Goal: Navigation & Orientation: Find specific page/section

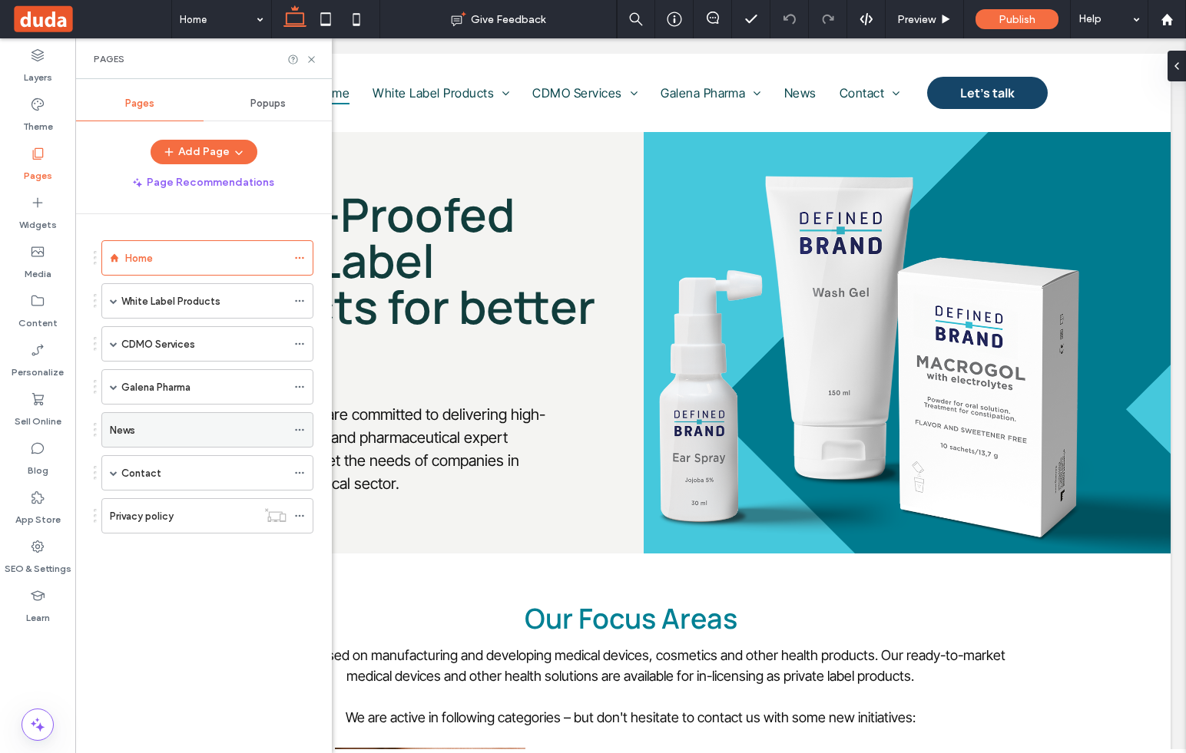
click at [137, 432] on div "News" at bounding box center [198, 430] width 177 height 16
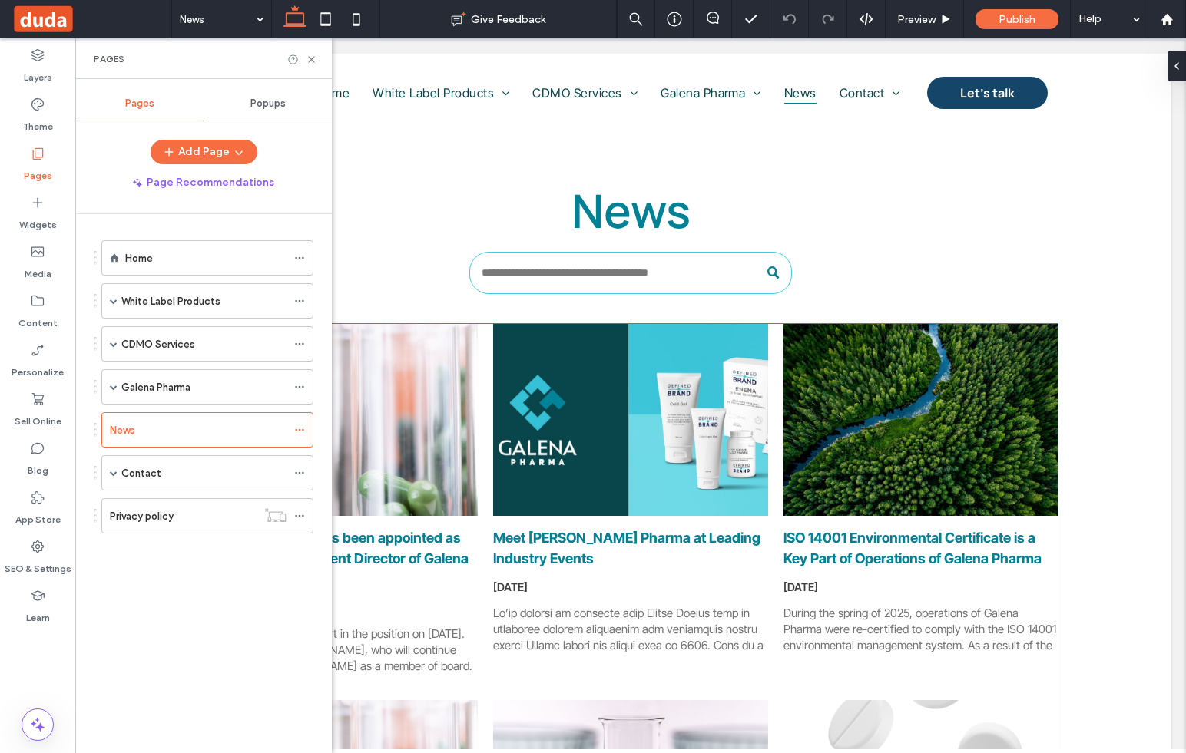
click at [1015, 374] on div at bounding box center [920, 421] width 291 height 204
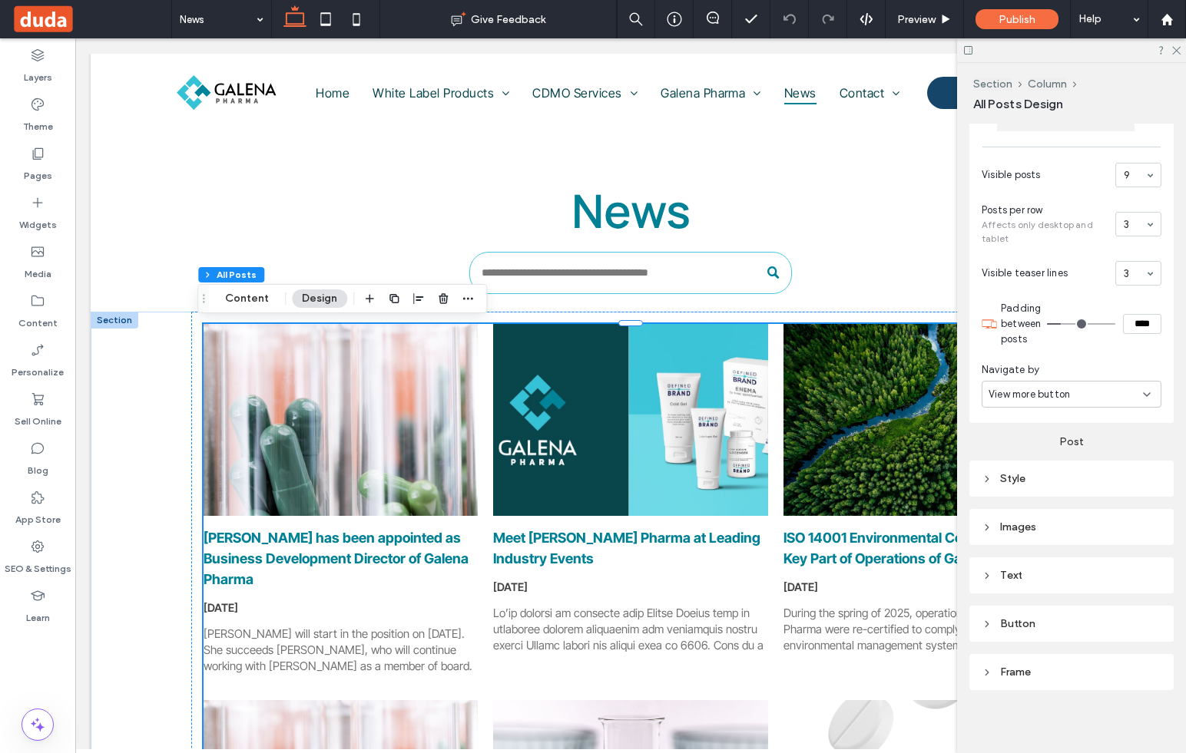
scroll to position [387, 0]
click at [41, 184] on div "Pages" at bounding box center [37, 164] width 75 height 49
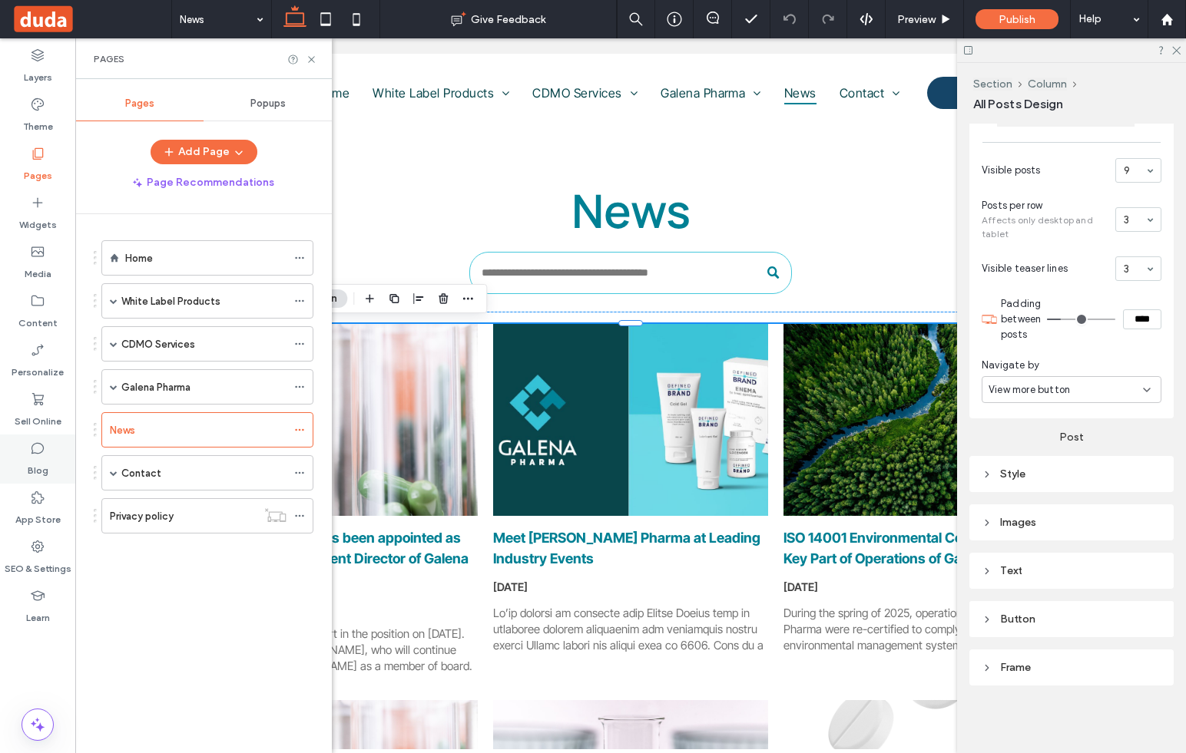
click at [32, 450] on use at bounding box center [37, 449] width 12 height 12
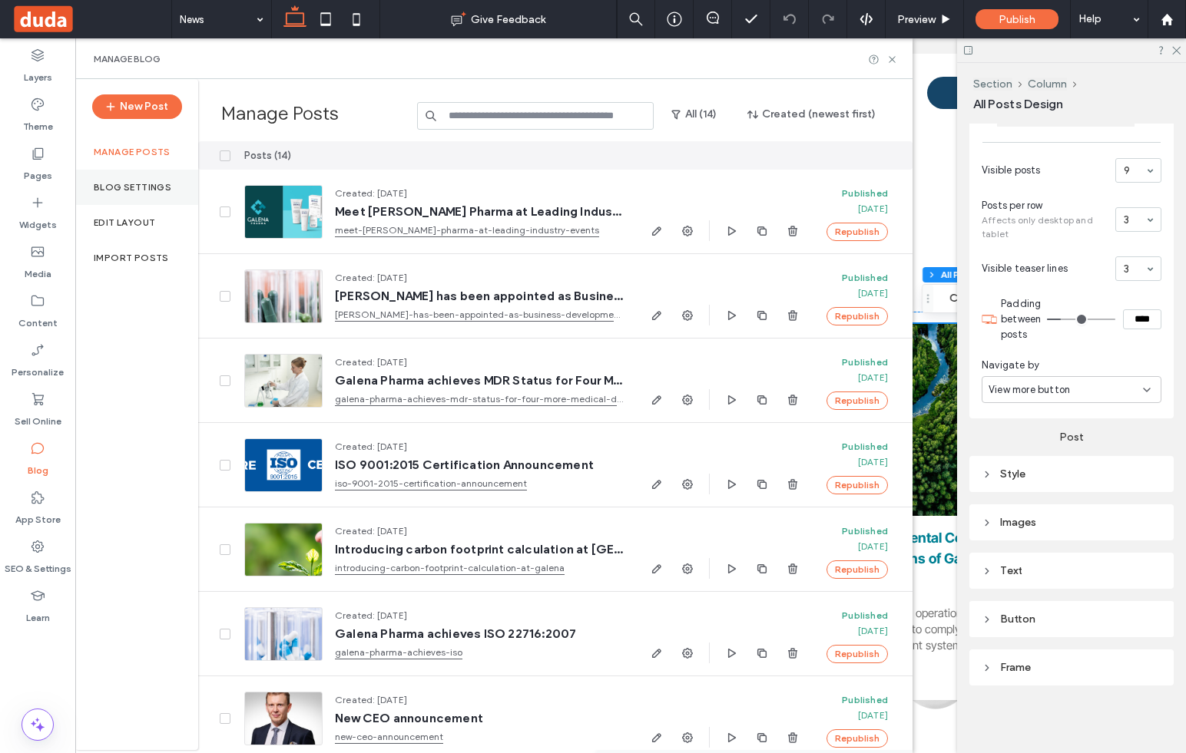
click at [139, 193] on div "Blog Settings" at bounding box center [136, 187] width 123 height 35
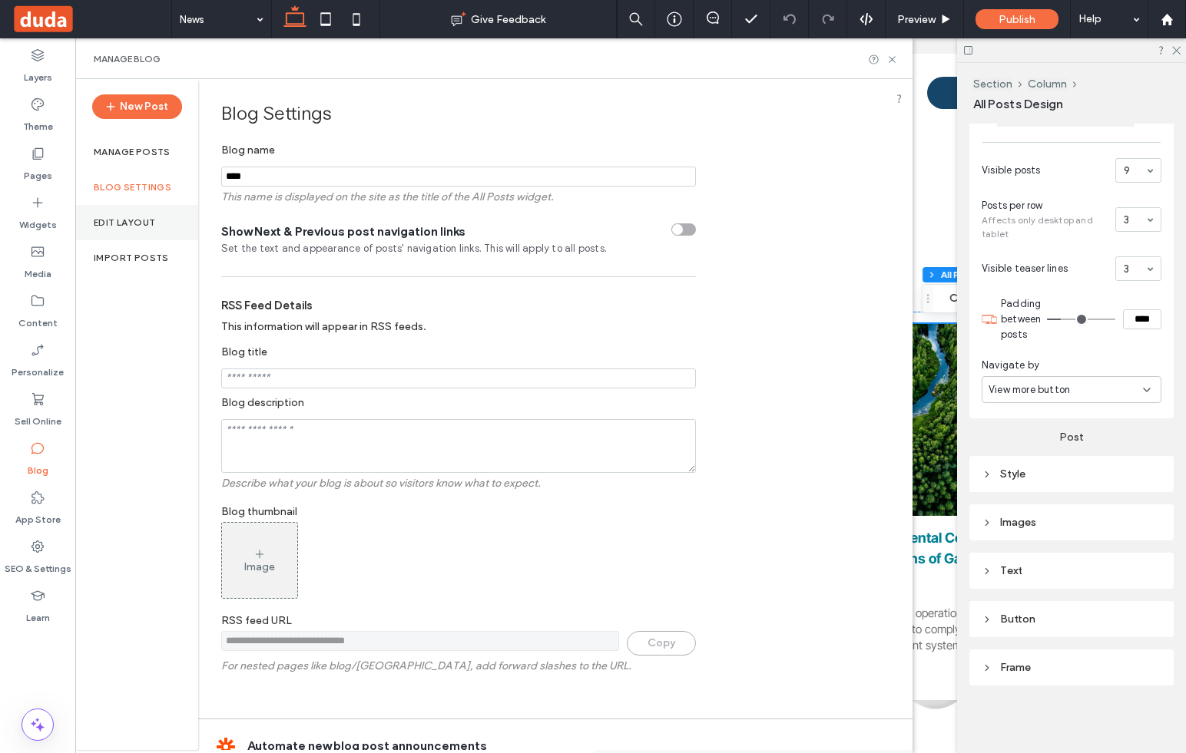
click at [138, 225] on label "Edit Layout" at bounding box center [124, 222] width 61 height 11
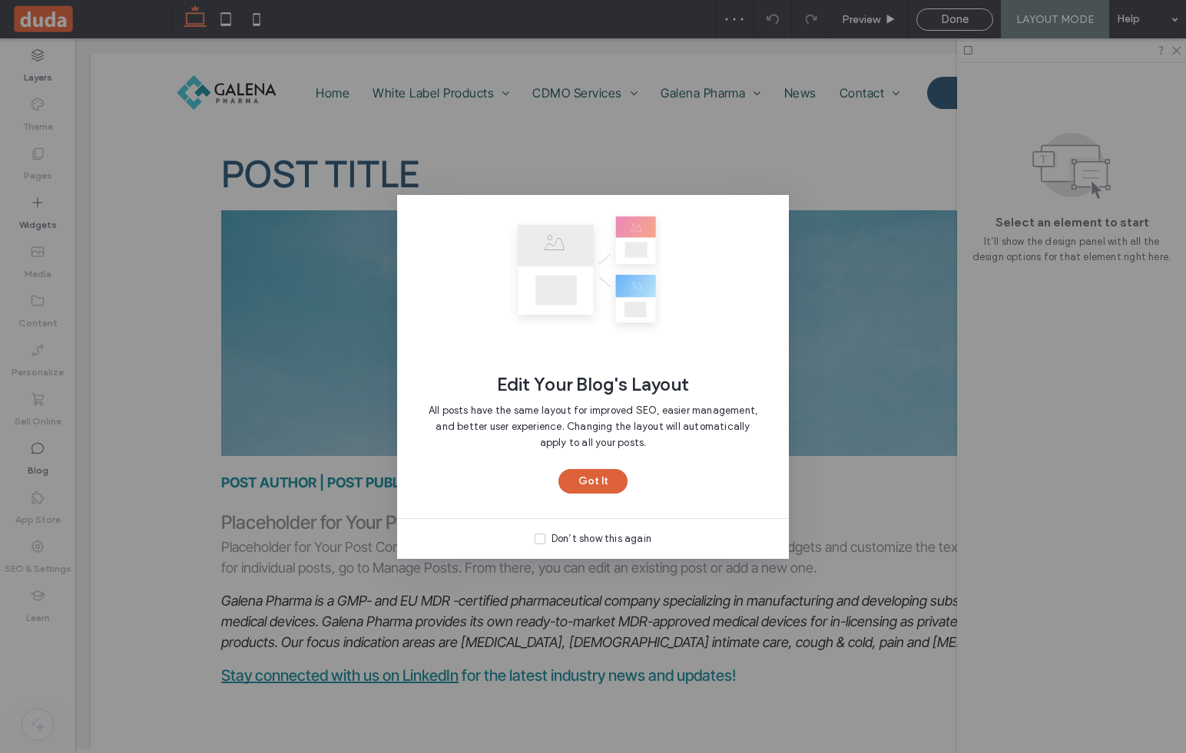
click at [603, 484] on button "Got It" at bounding box center [592, 481] width 69 height 25
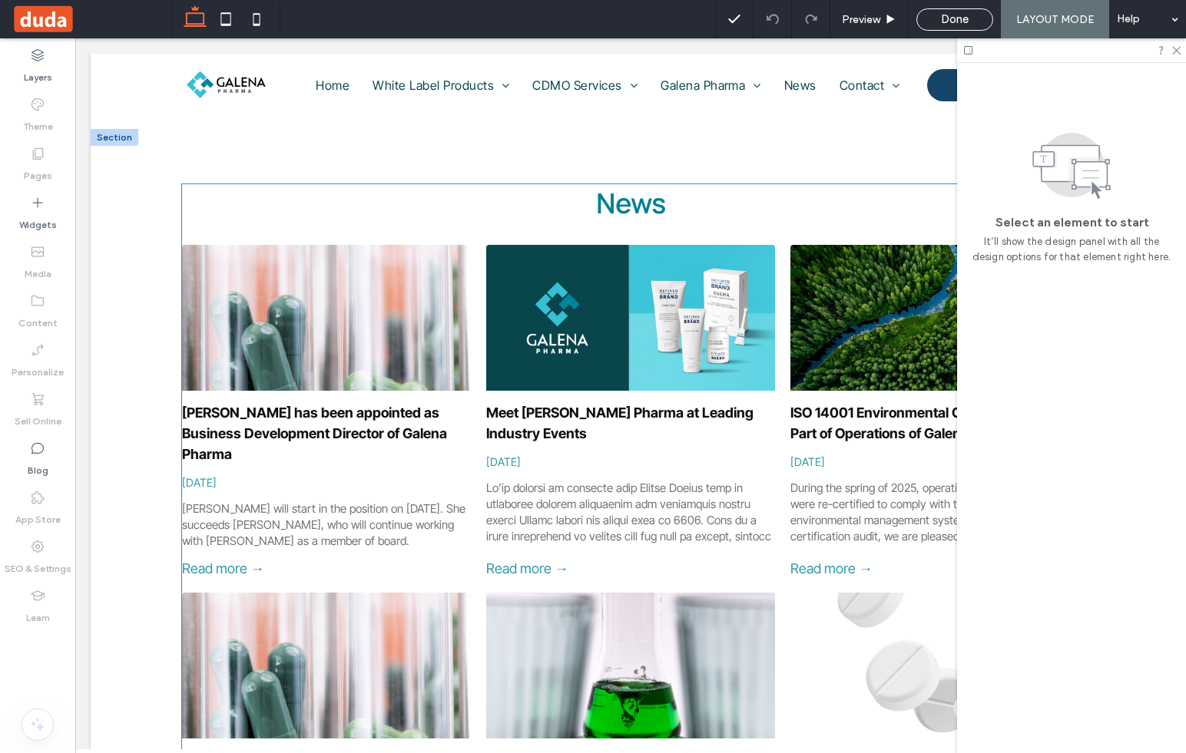
scroll to position [560, 0]
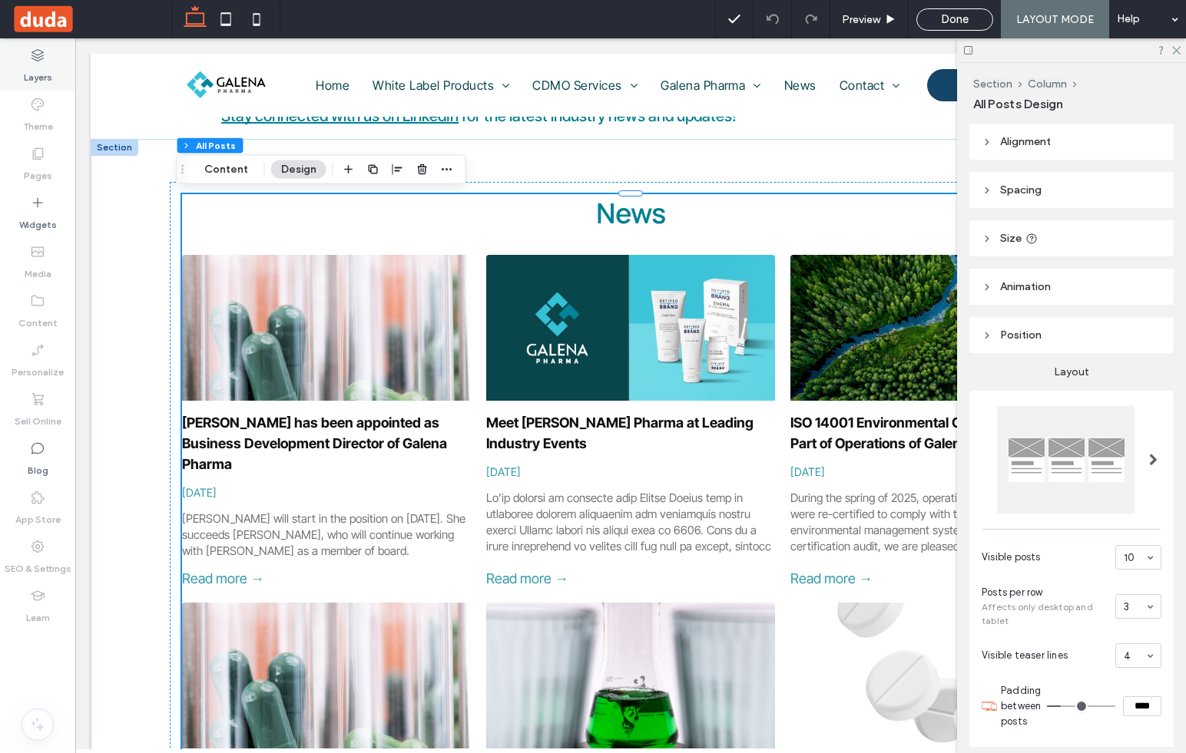
click at [52, 65] on div "Layers" at bounding box center [37, 65] width 75 height 49
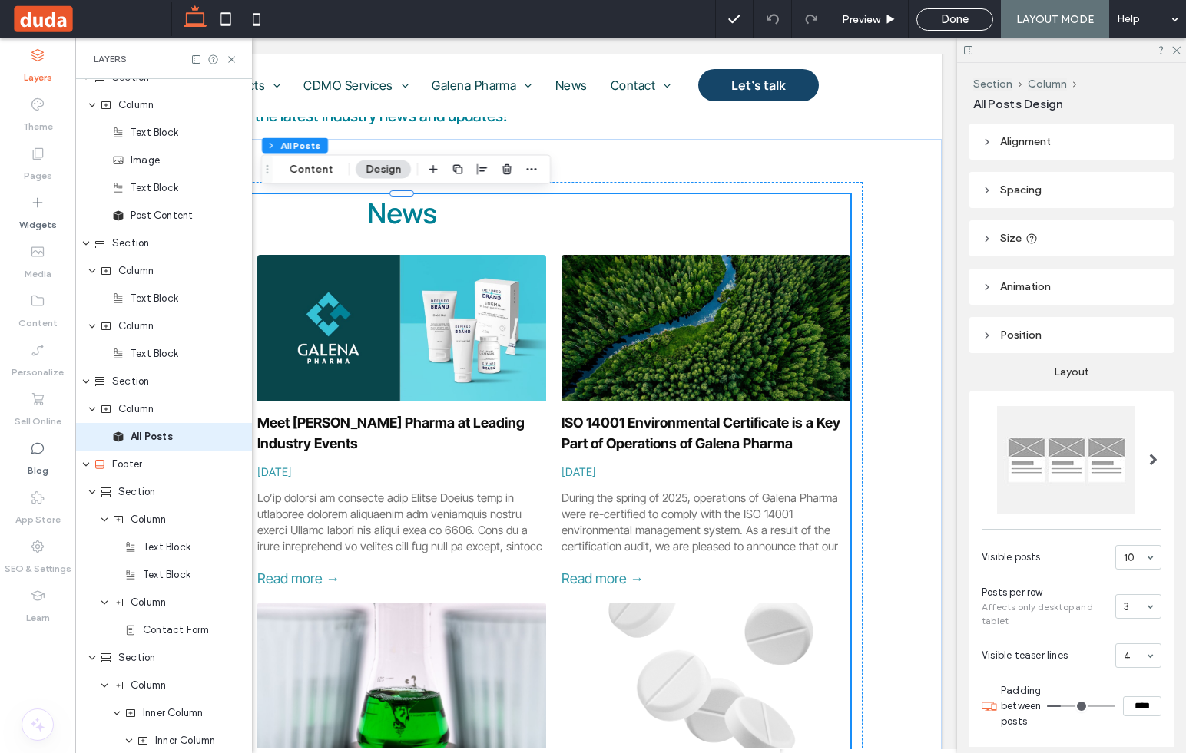
scroll to position [423, 0]
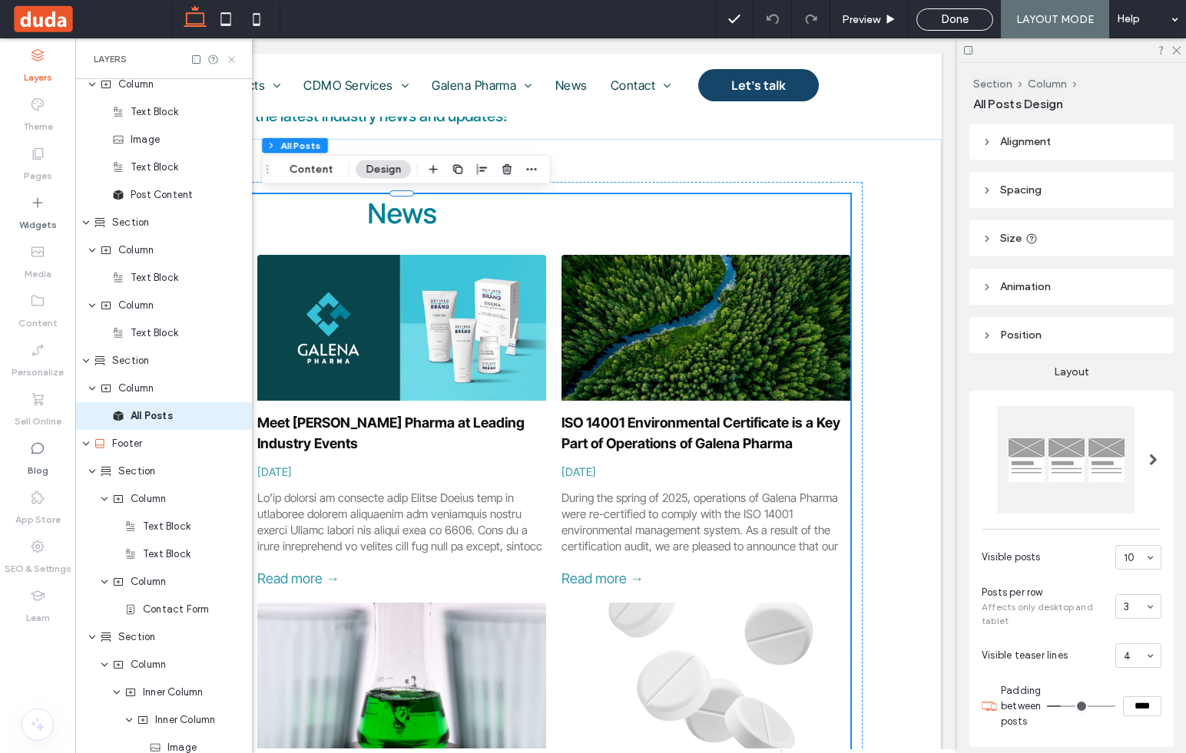
click at [231, 61] on icon at bounding box center [232, 60] width 12 height 12
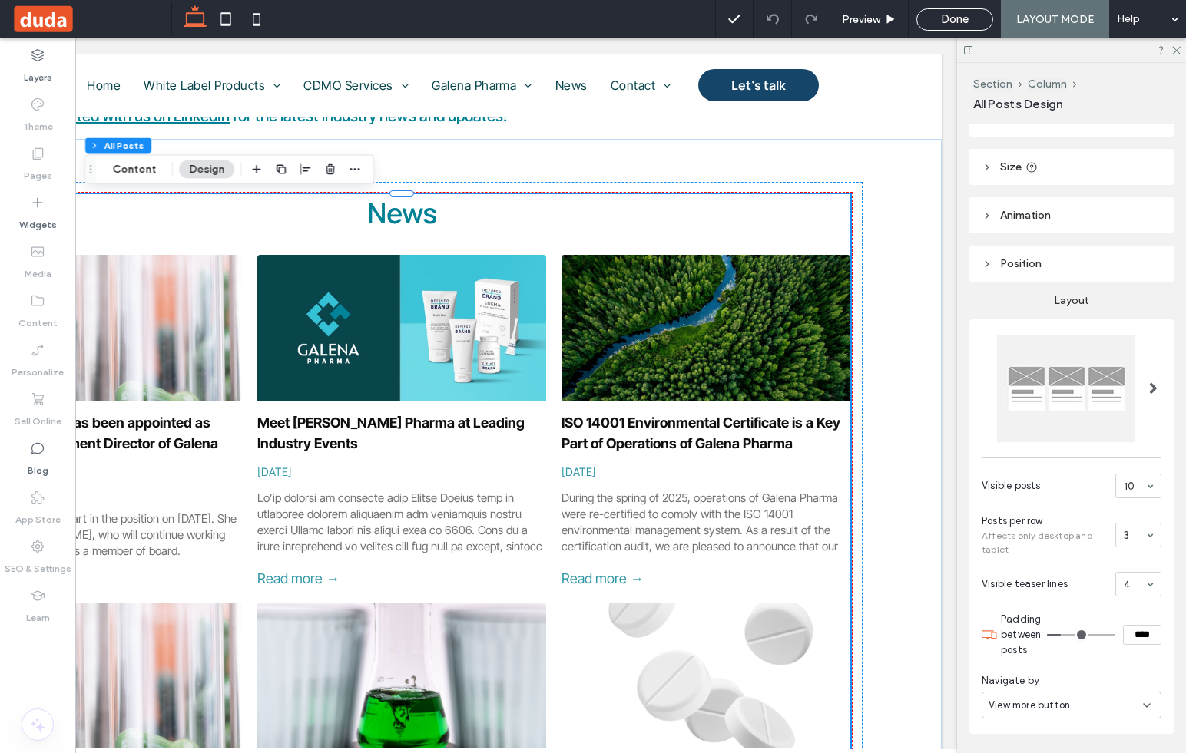
scroll to position [0, 0]
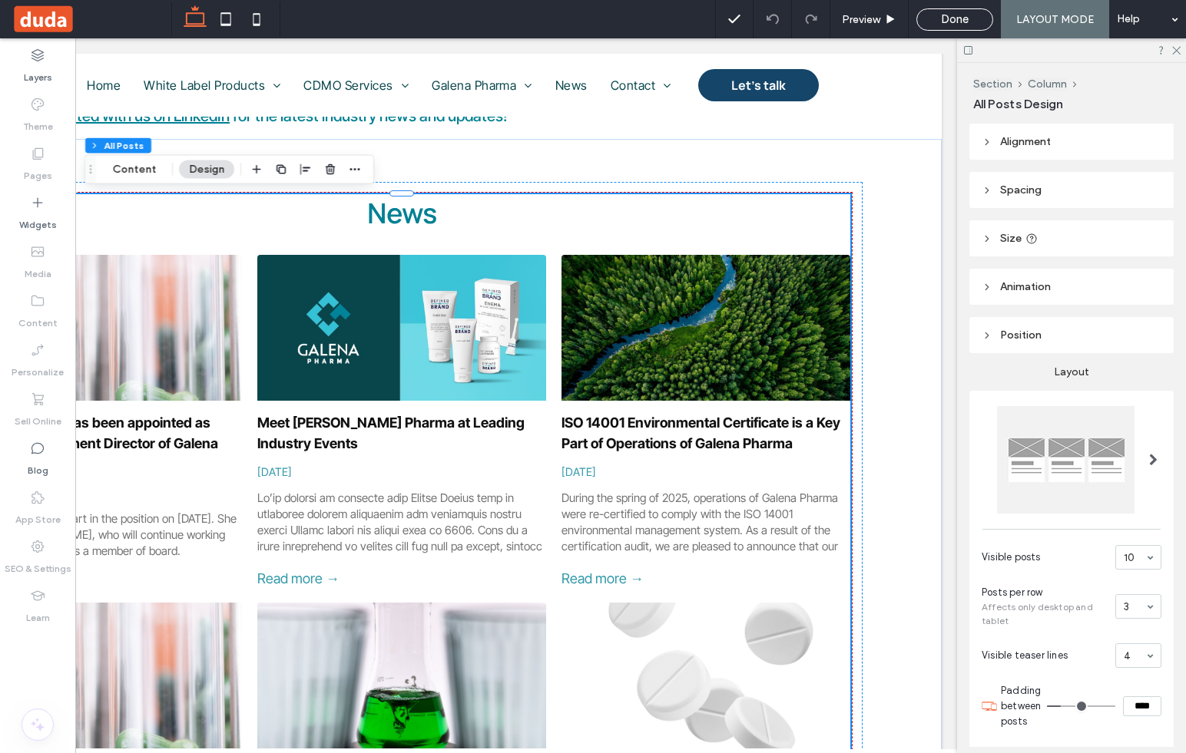
click at [1149, 461] on span at bounding box center [1153, 460] width 8 height 12
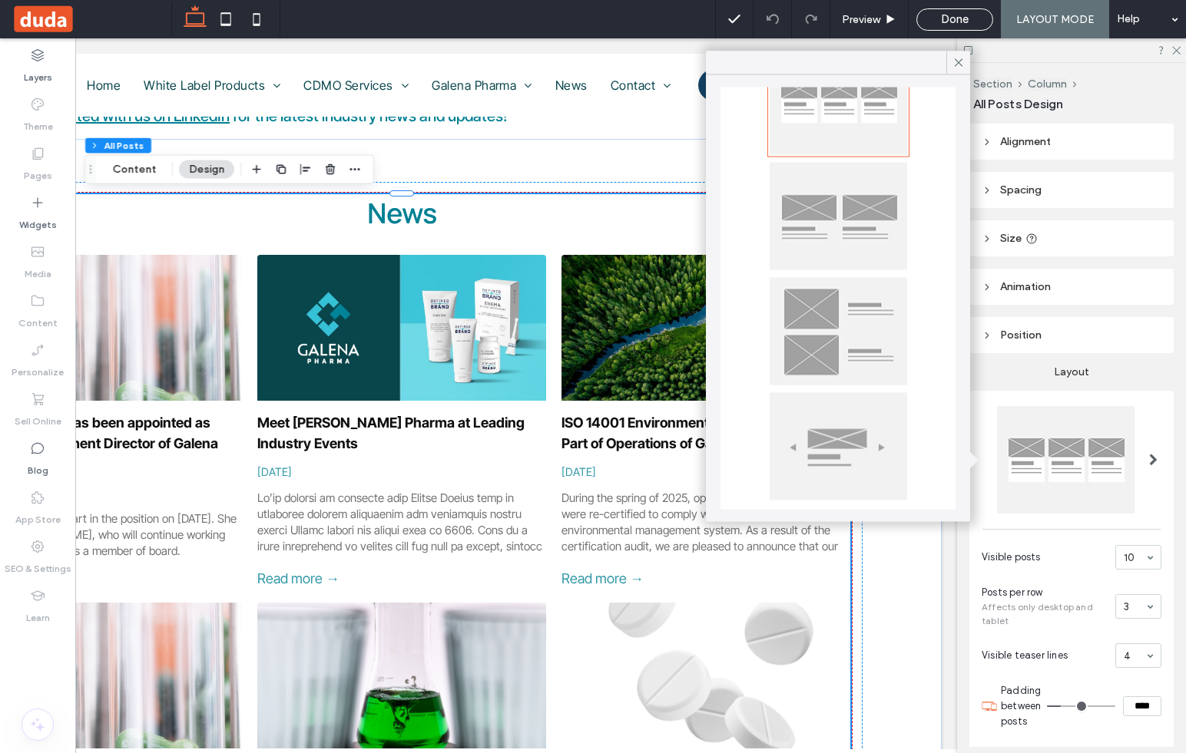
scroll to position [90, 0]
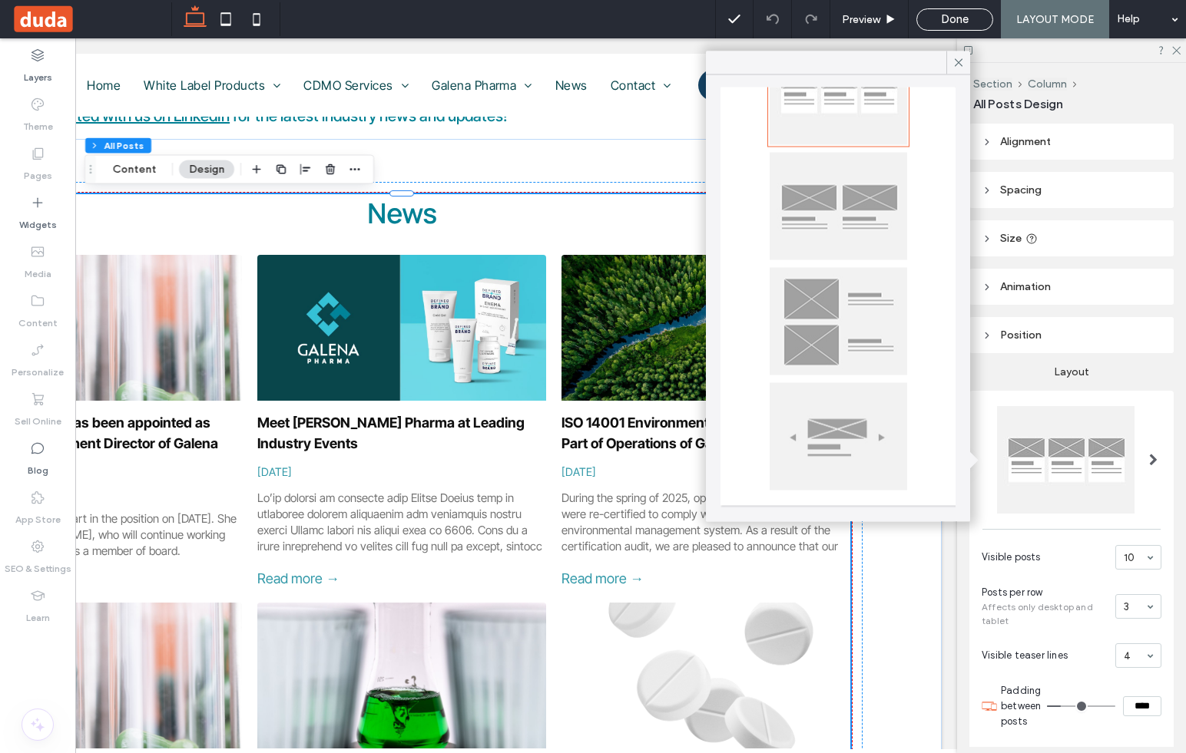
click at [1131, 394] on div "Visible posts 10 Posts per row Affects only desktop and tablet 3 Visible teaser…" at bounding box center [1071, 598] width 204 height 415
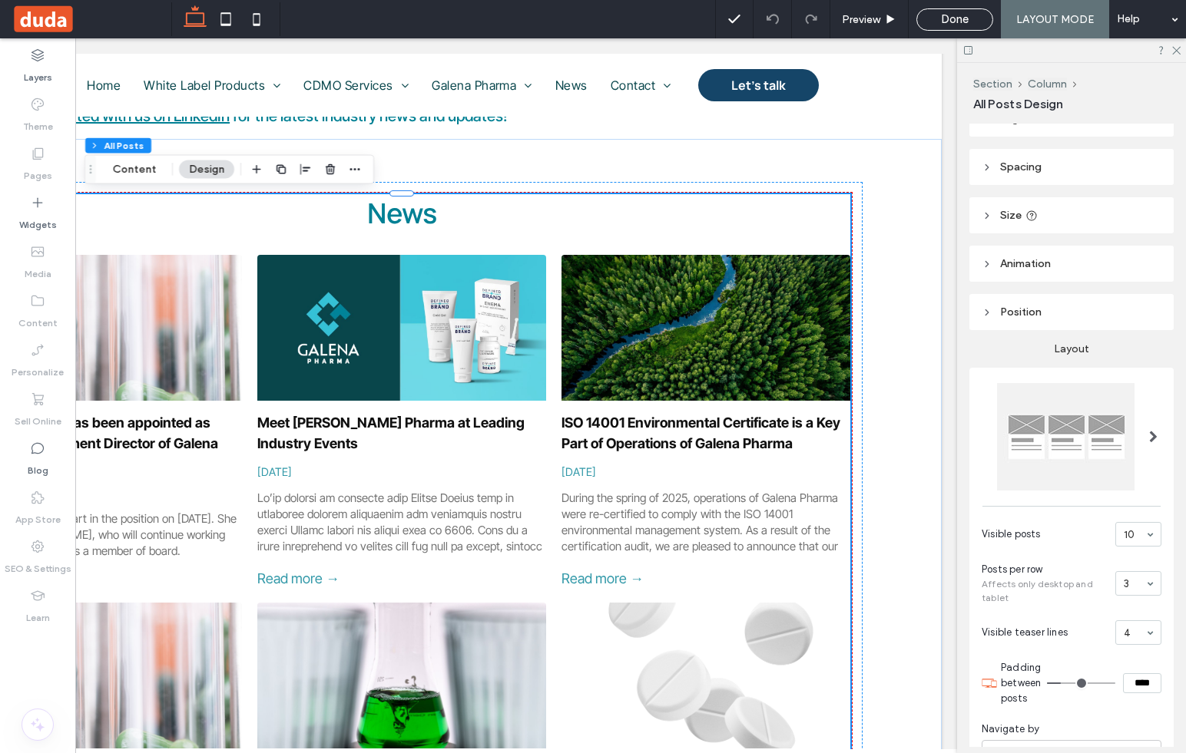
scroll to position [52, 0]
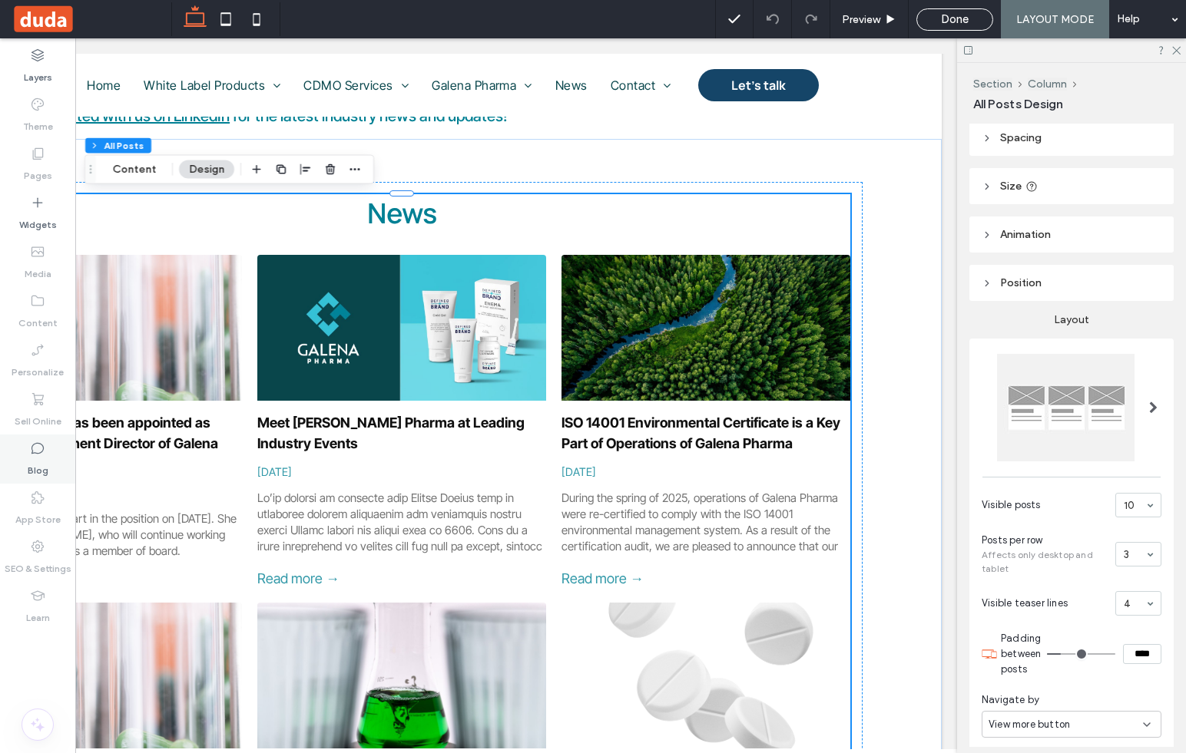
click at [45, 467] on label "Blog" at bounding box center [38, 467] width 21 height 22
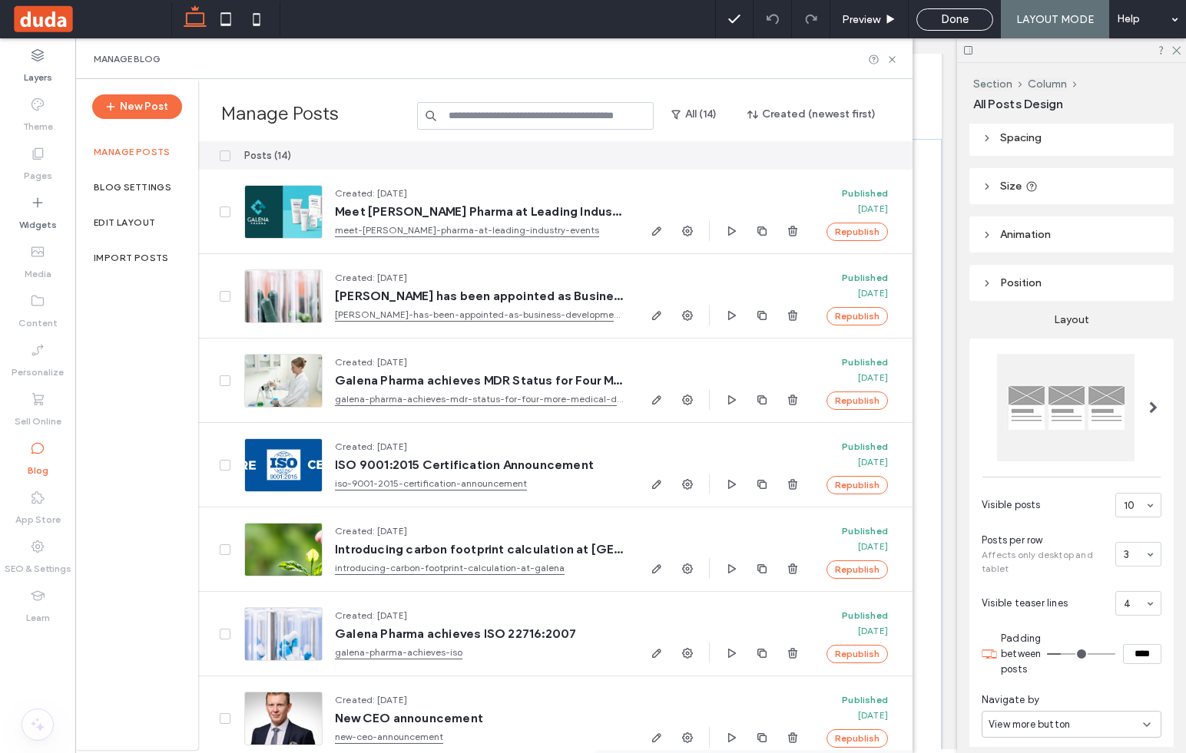
click at [161, 155] on label "Manage posts" at bounding box center [132, 152] width 77 height 11
click at [148, 220] on label "Edit Layout" at bounding box center [124, 222] width 61 height 11
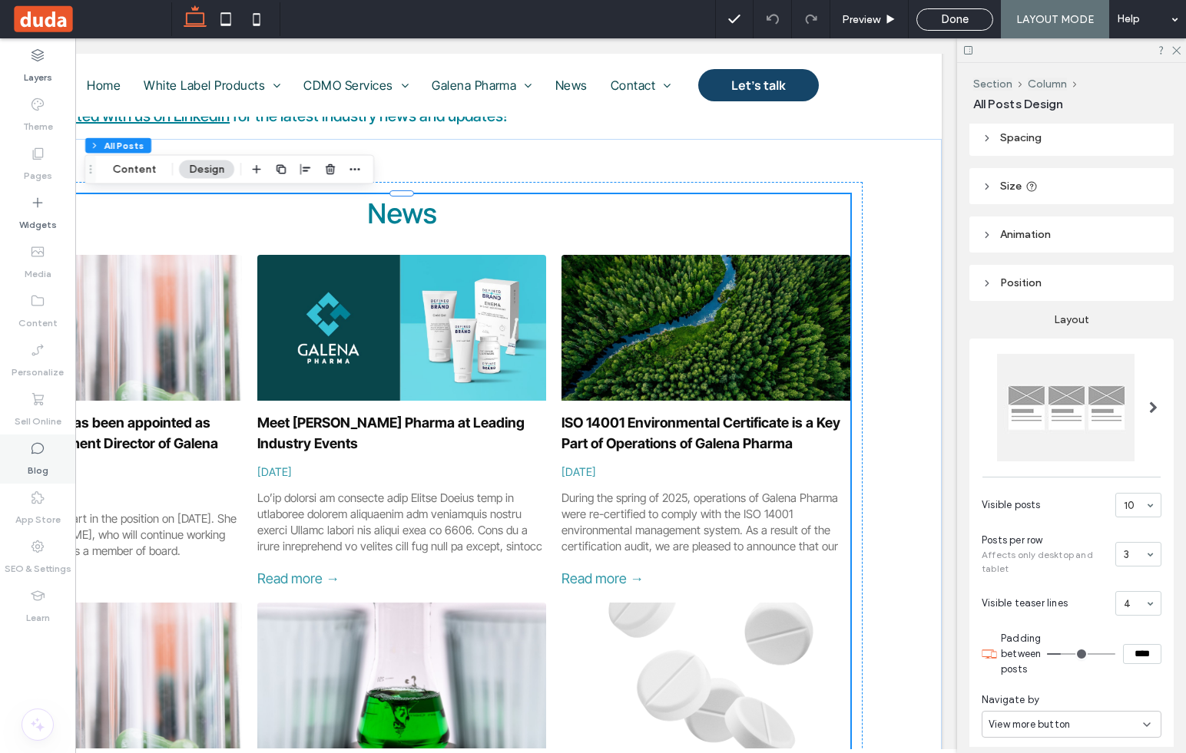
click at [39, 467] on label "Blog" at bounding box center [38, 467] width 21 height 22
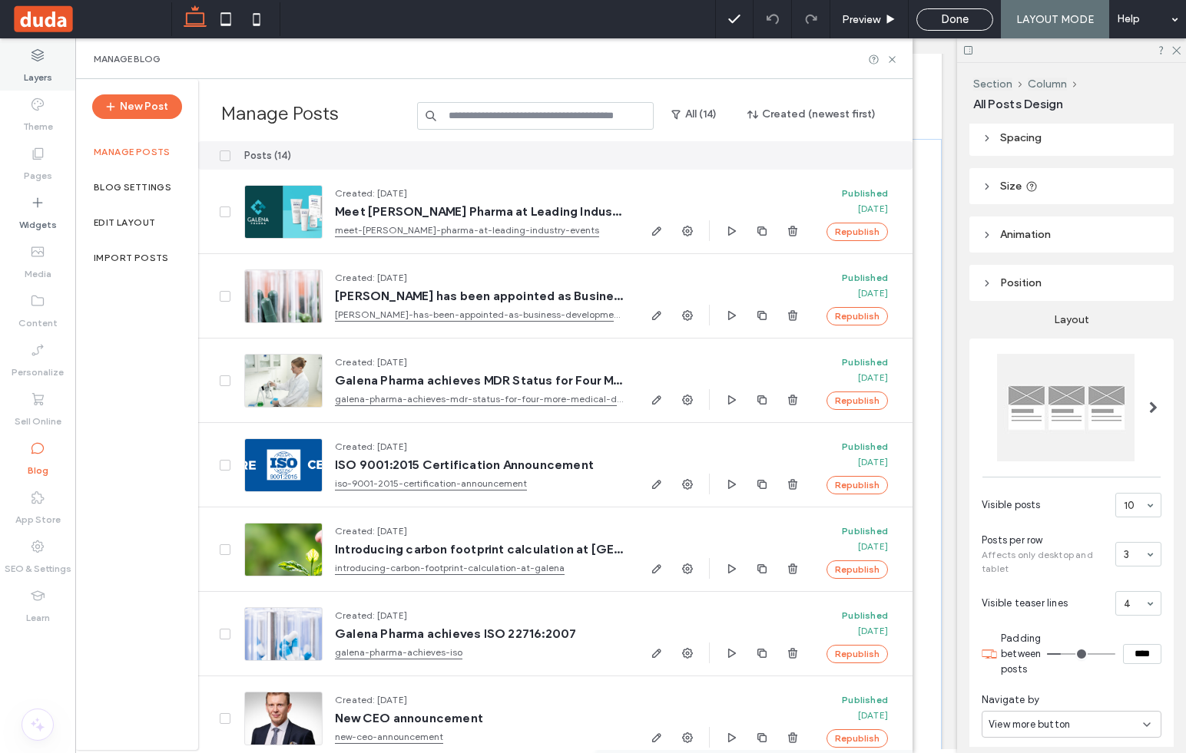
click at [39, 61] on icon at bounding box center [37, 55] width 15 height 15
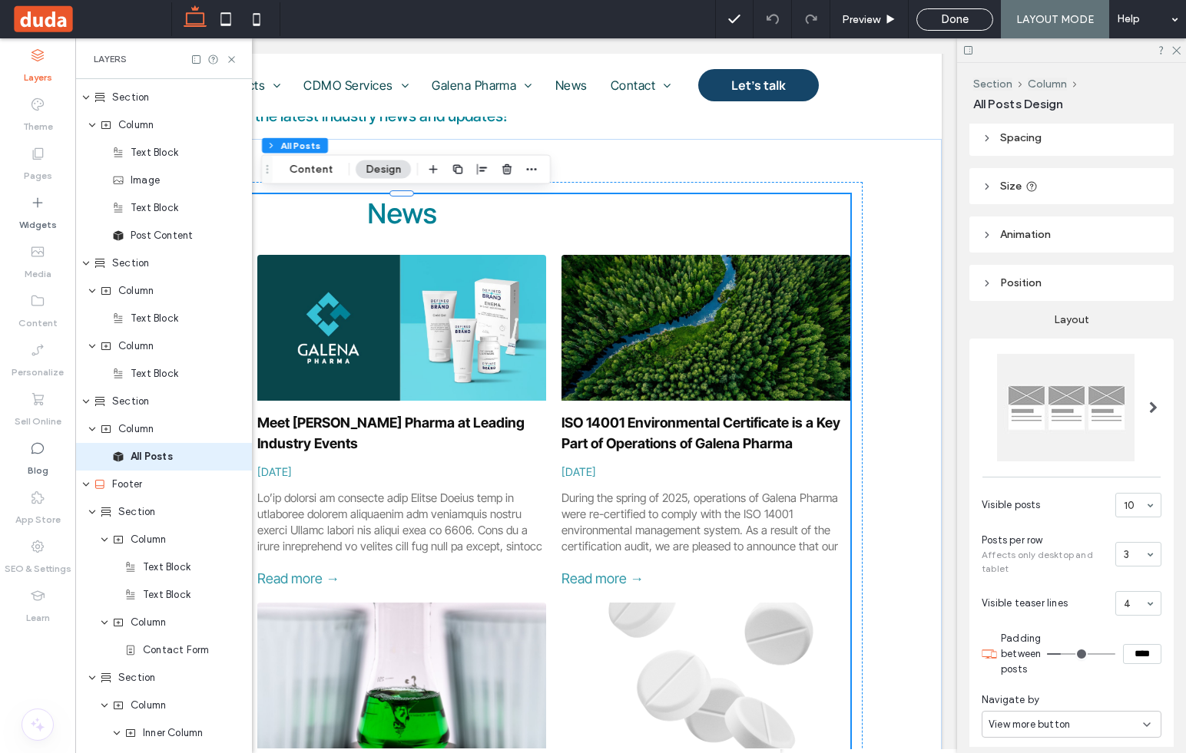
scroll to position [423, 0]
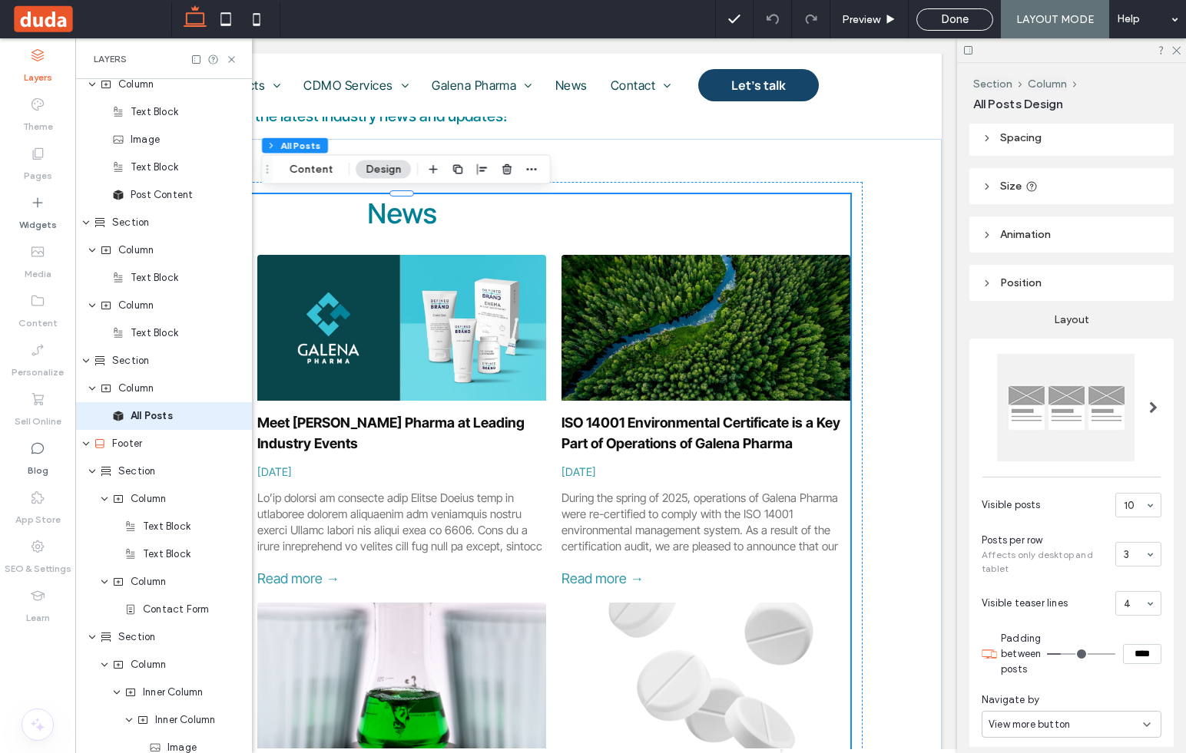
click at [37, 61] on use at bounding box center [37, 55] width 12 height 12
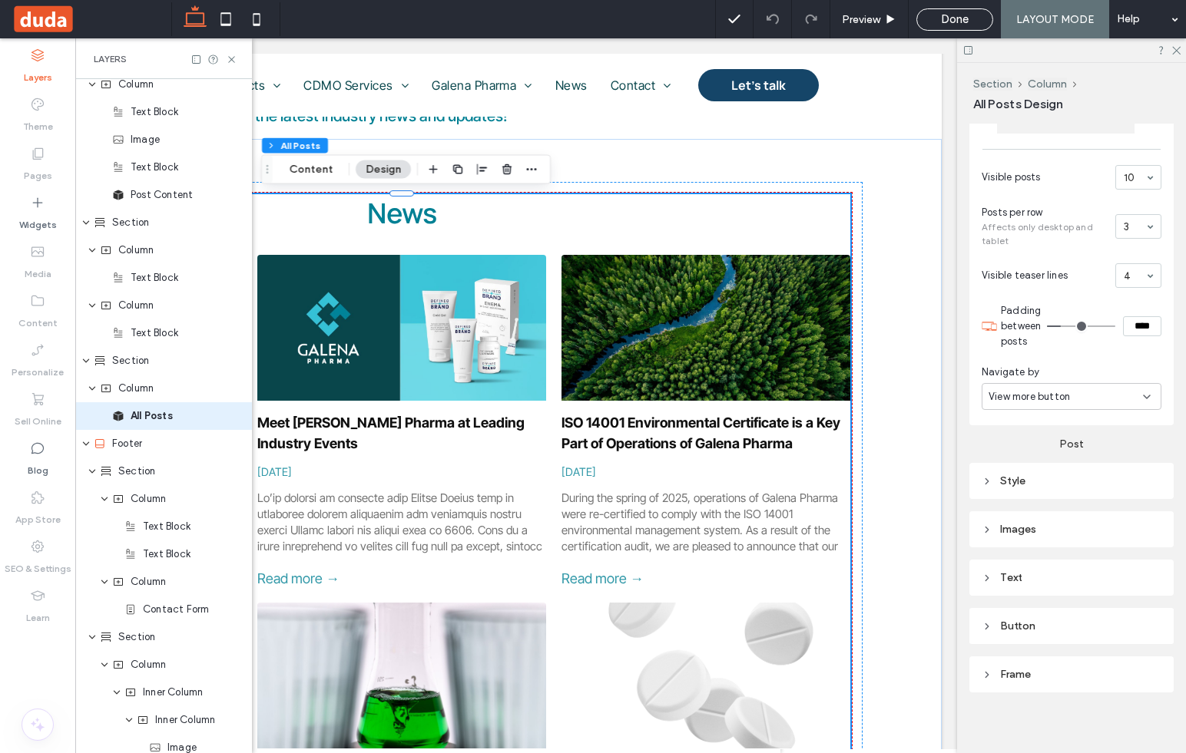
scroll to position [387, 0]
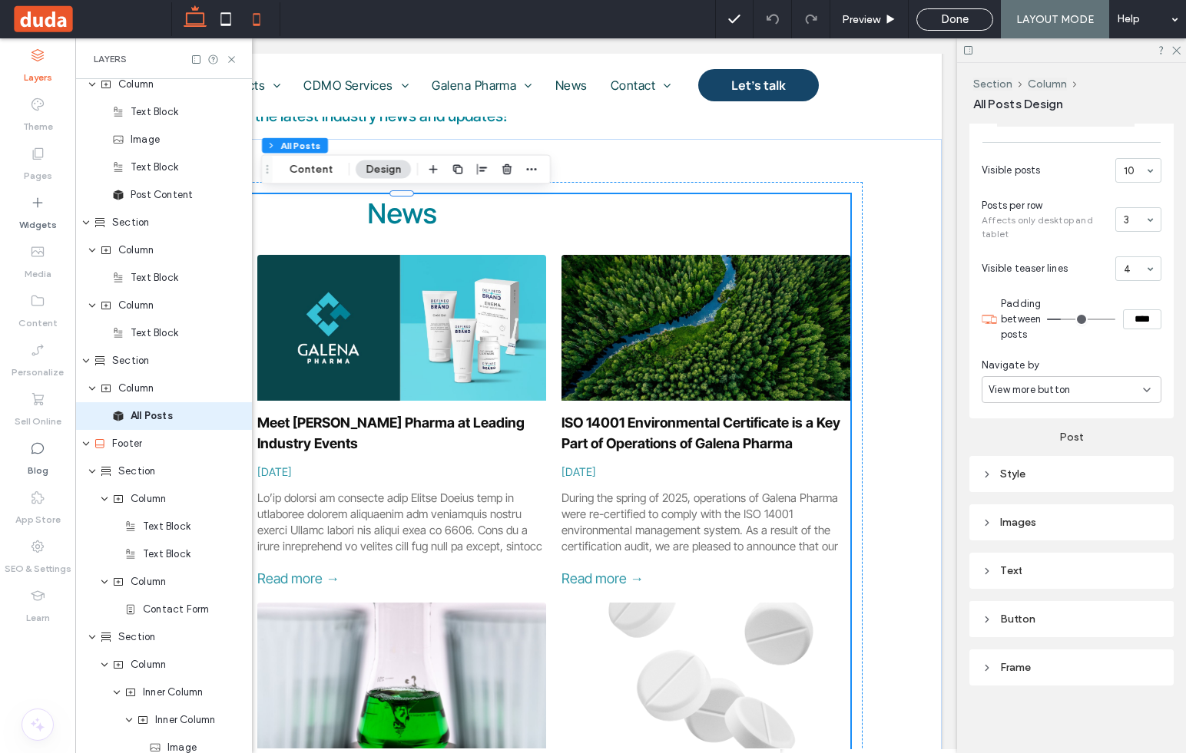
click at [255, 20] on icon at bounding box center [256, 19] width 31 height 31
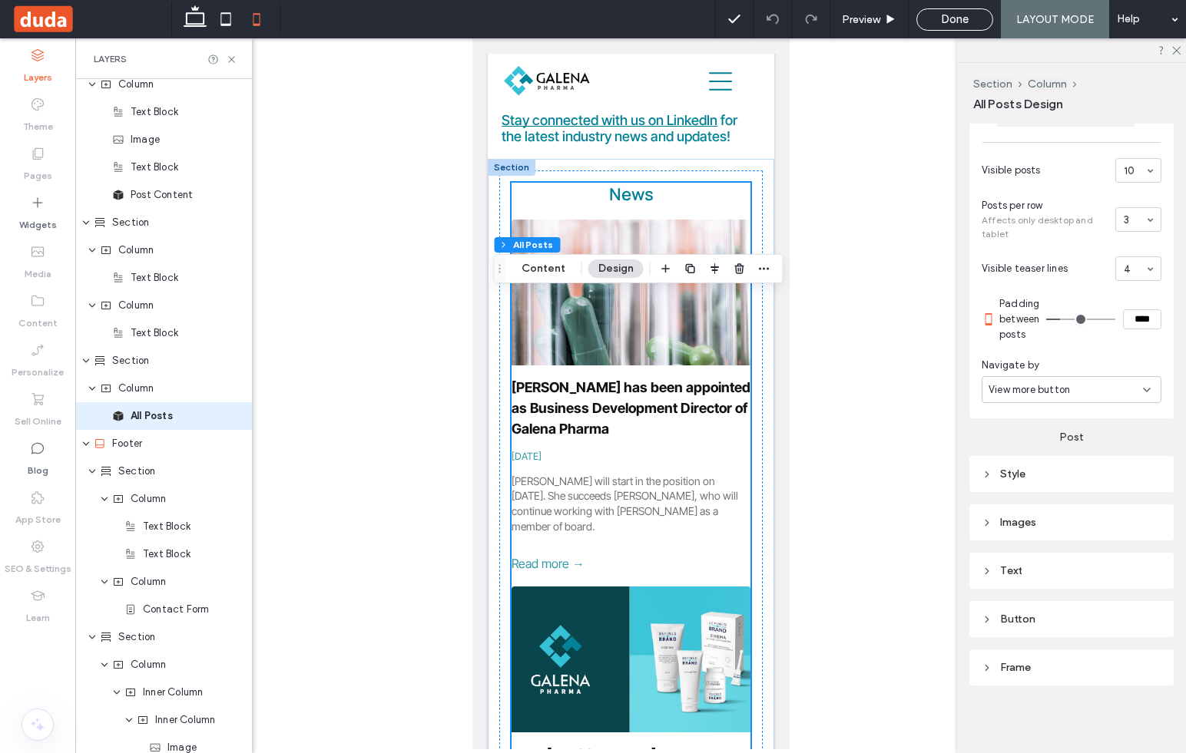
scroll to position [519, 0]
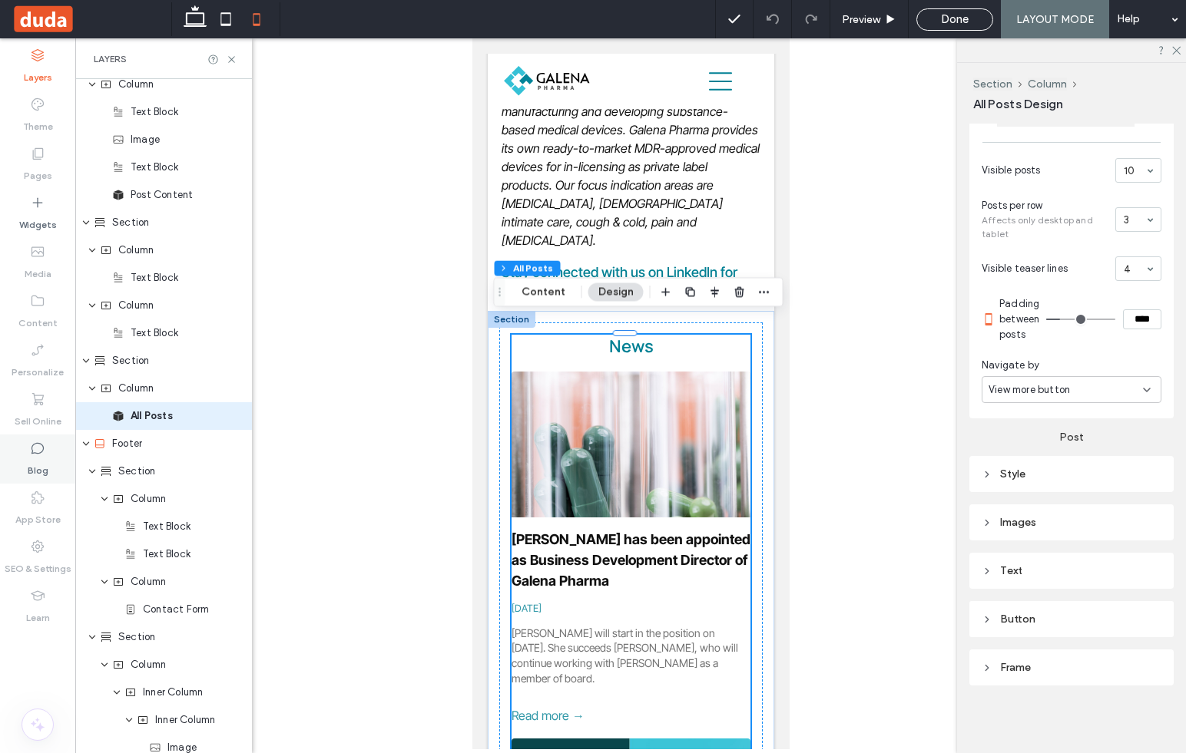
click at [35, 450] on icon at bounding box center [37, 448] width 15 height 15
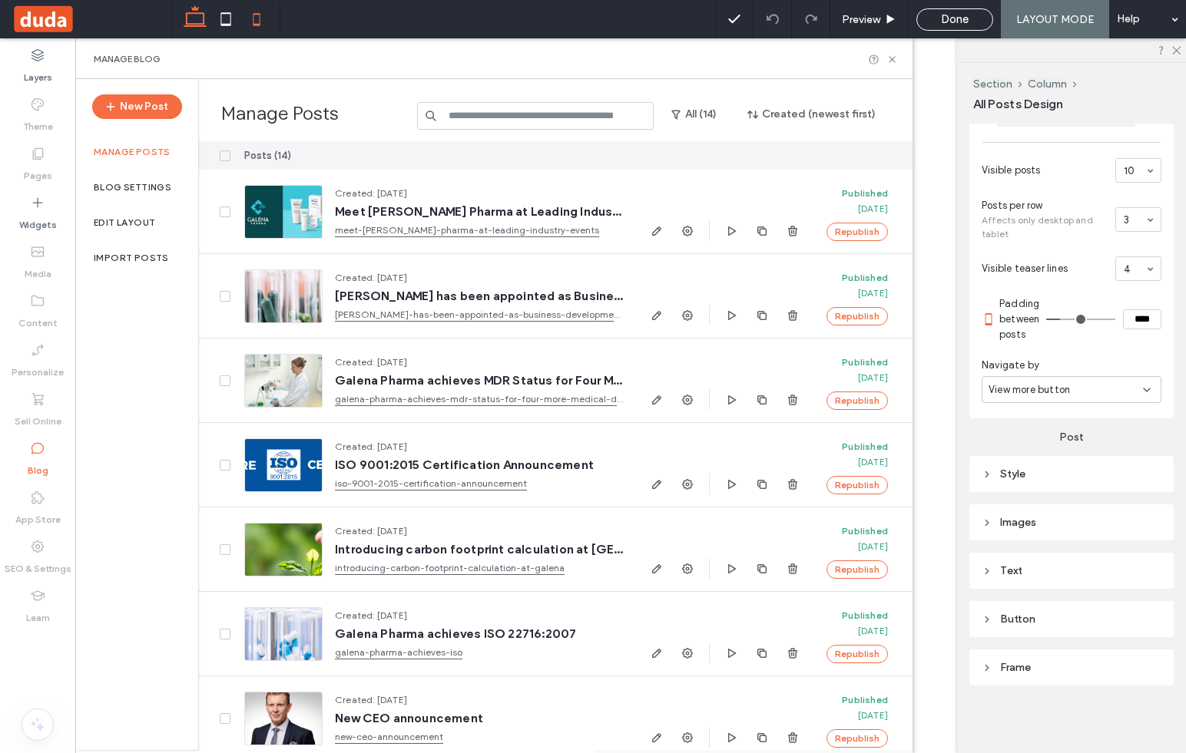
click at [180, 17] on icon at bounding box center [195, 19] width 31 height 31
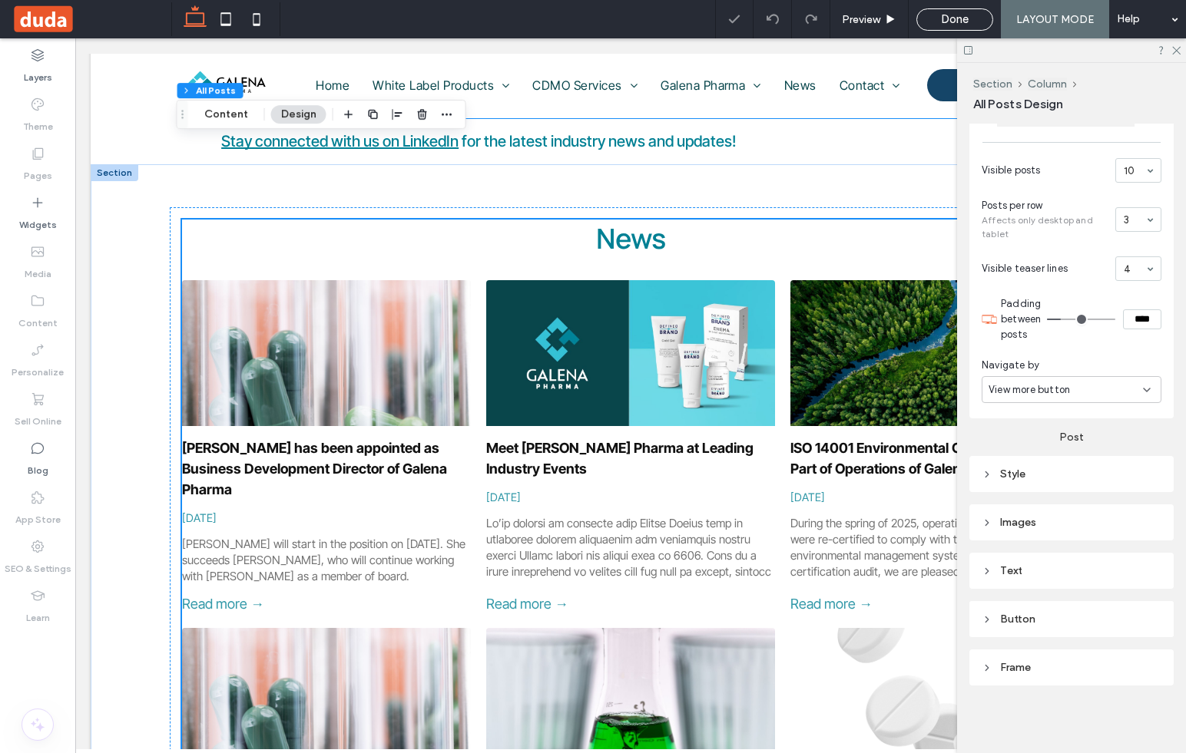
scroll to position [1088, 0]
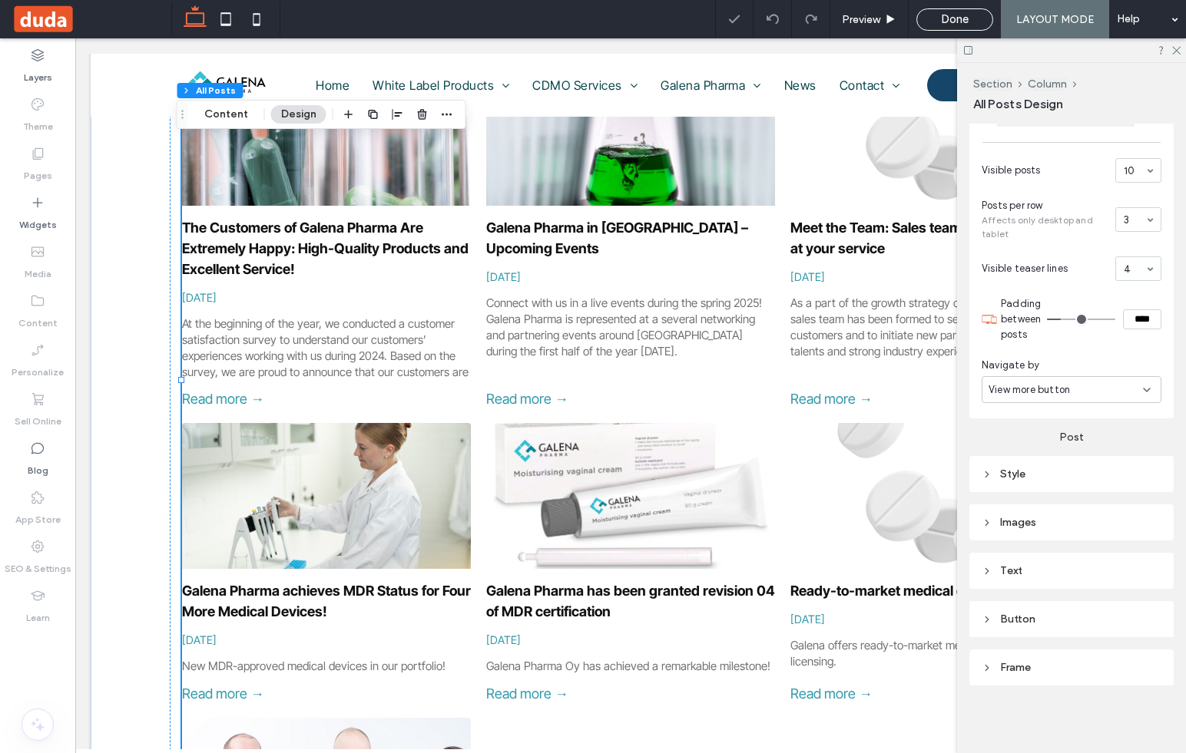
click at [47, 164] on label "Pages" at bounding box center [38, 172] width 28 height 22
click at [1048, 26] on div "LAYOUT MODE" at bounding box center [1055, 19] width 108 height 38
click at [977, 18] on div "Done" at bounding box center [954, 19] width 75 height 14
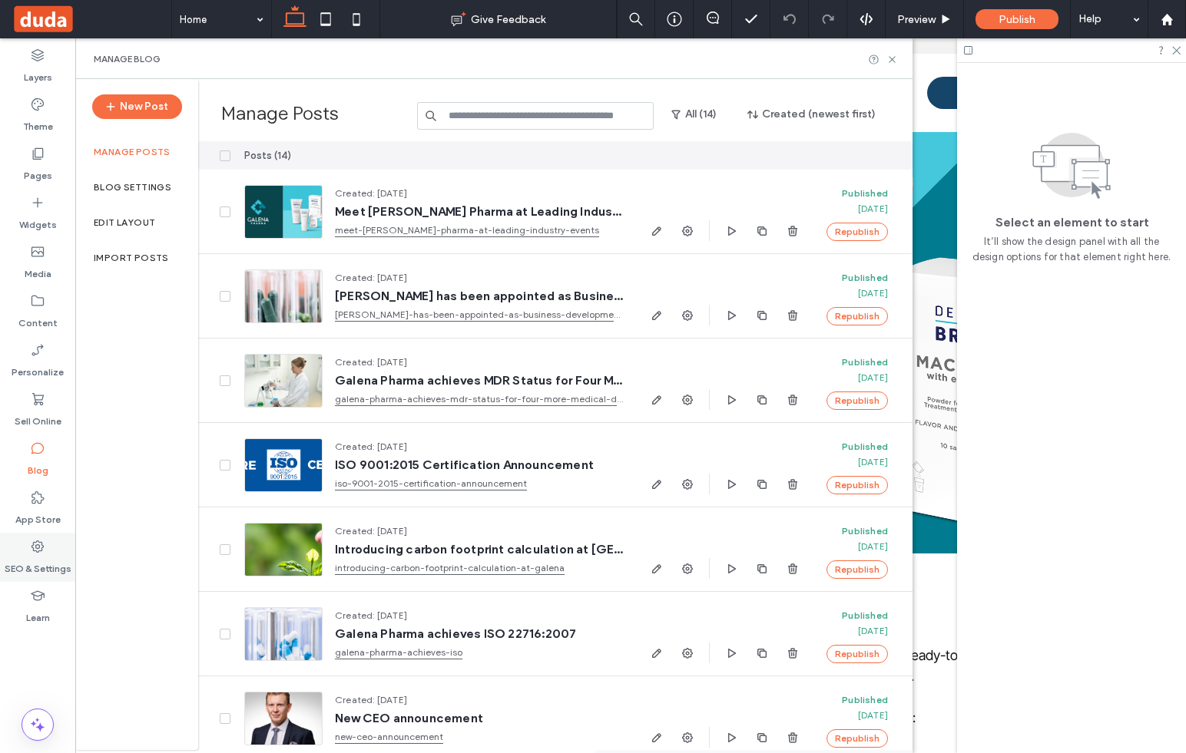
click at [52, 563] on label "SEO & Settings" at bounding box center [38, 566] width 67 height 22
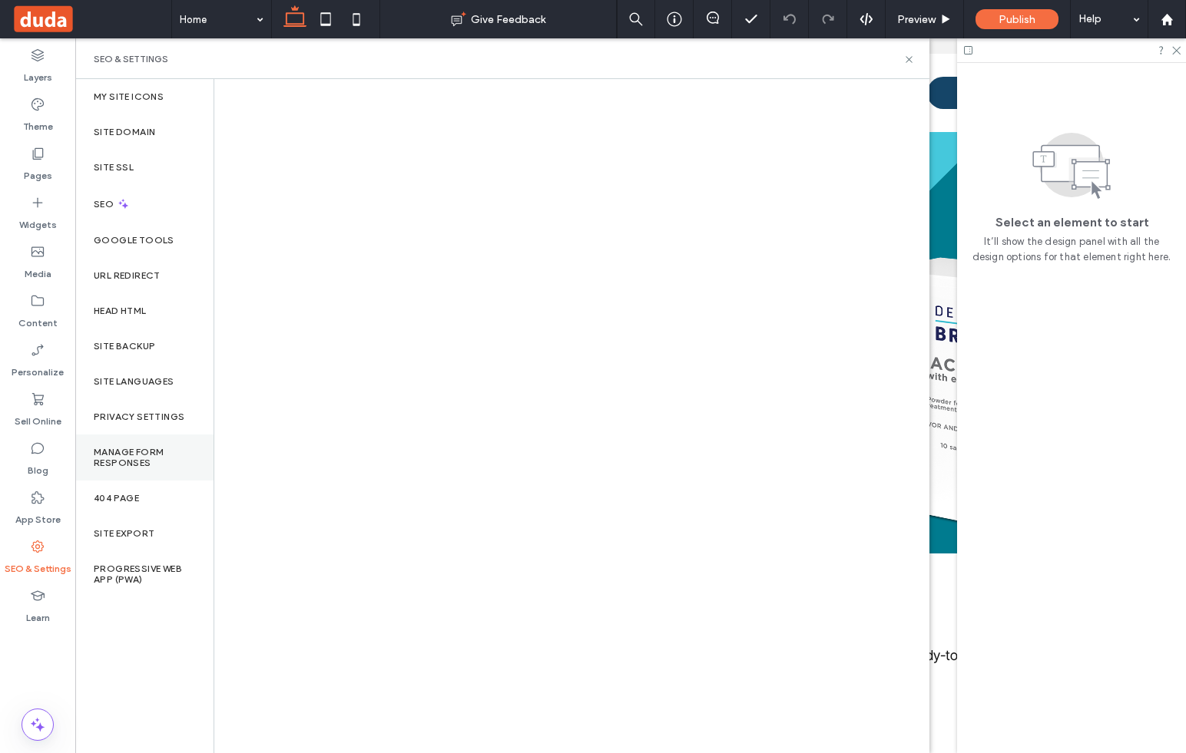
click at [129, 448] on label "Manage Form Responses" at bounding box center [144, 458] width 101 height 22
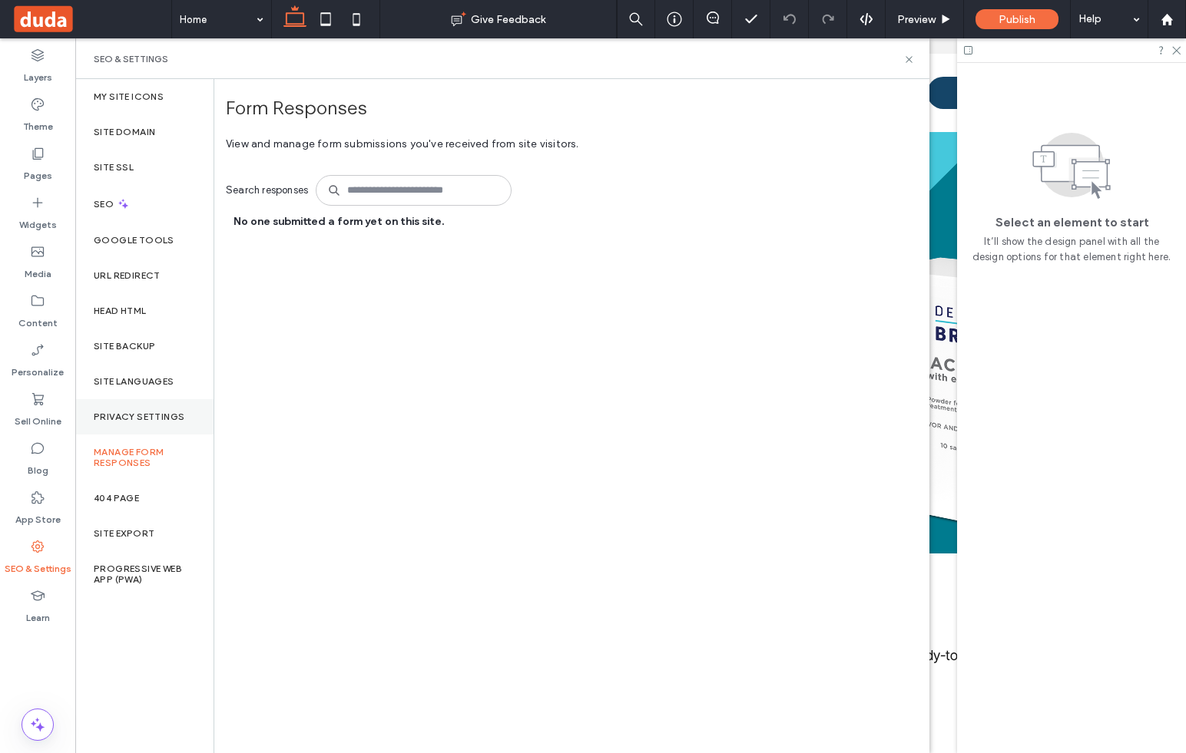
click at [171, 414] on label "Privacy Settings" at bounding box center [139, 417] width 91 height 11
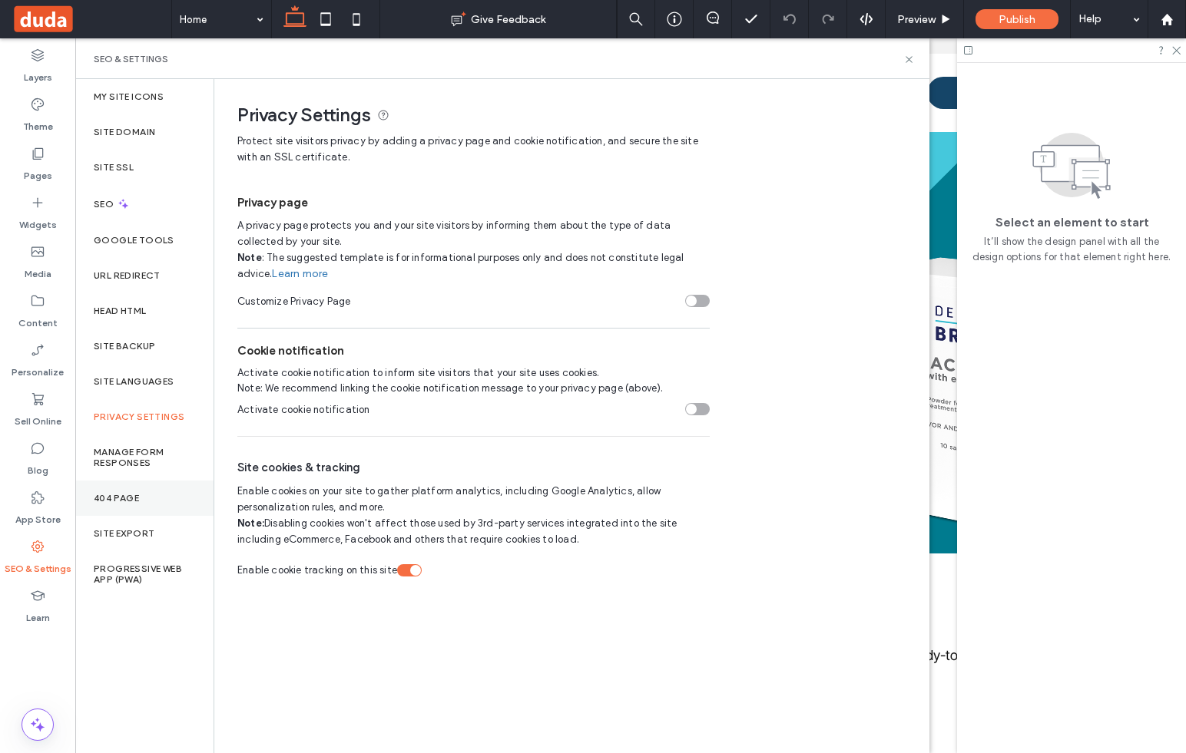
click at [148, 505] on div "404 Page" at bounding box center [144, 498] width 138 height 35
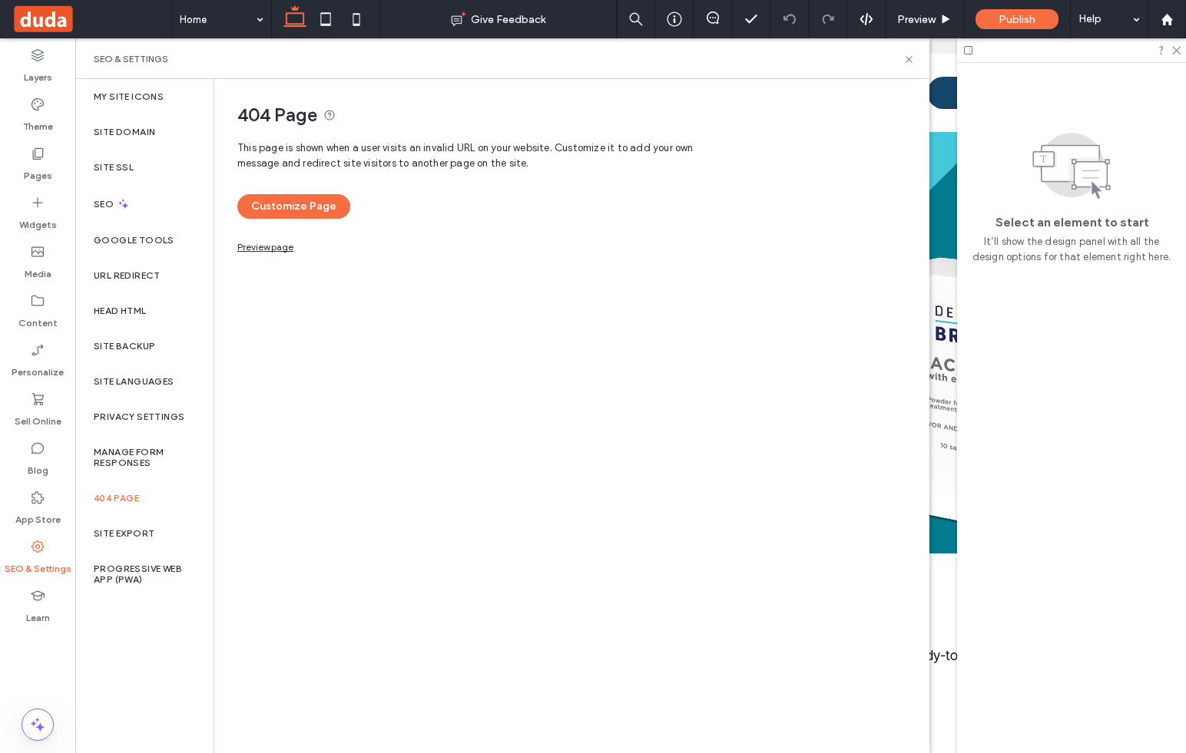
click at [272, 250] on link "Preview page" at bounding box center [265, 245] width 56 height 8
click at [316, 204] on button "Customize Page" at bounding box center [293, 206] width 113 height 25
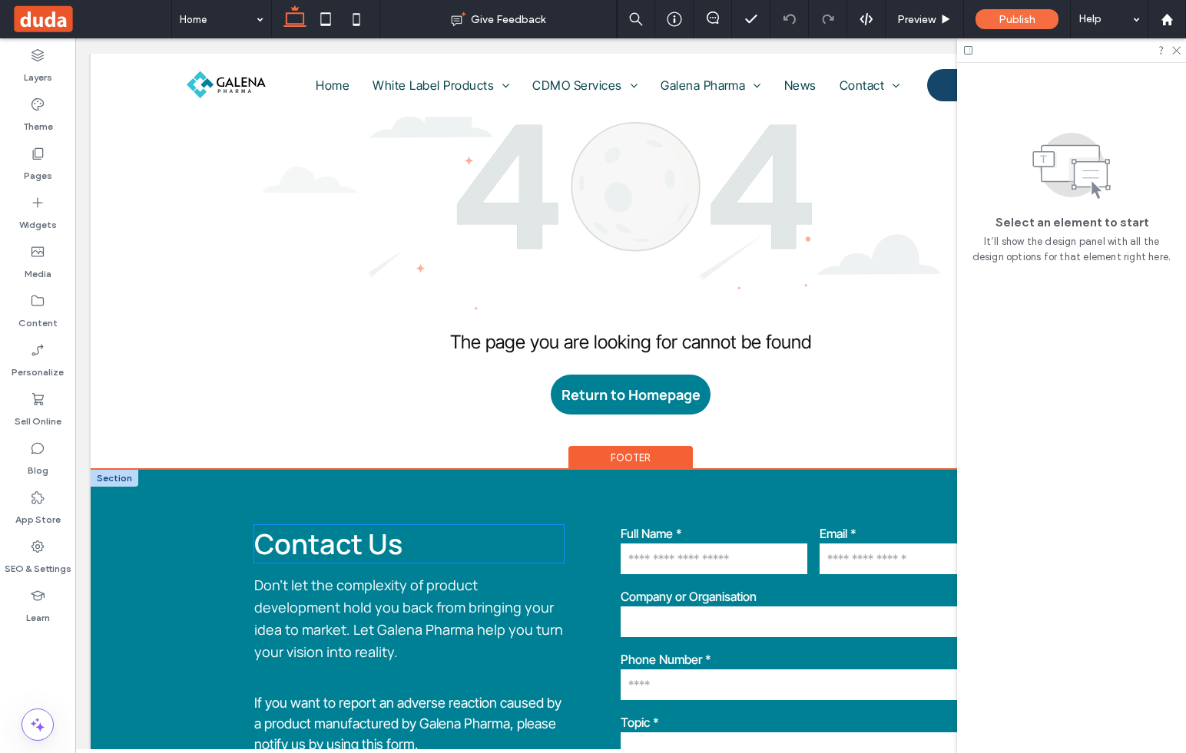
scroll to position [180, 0]
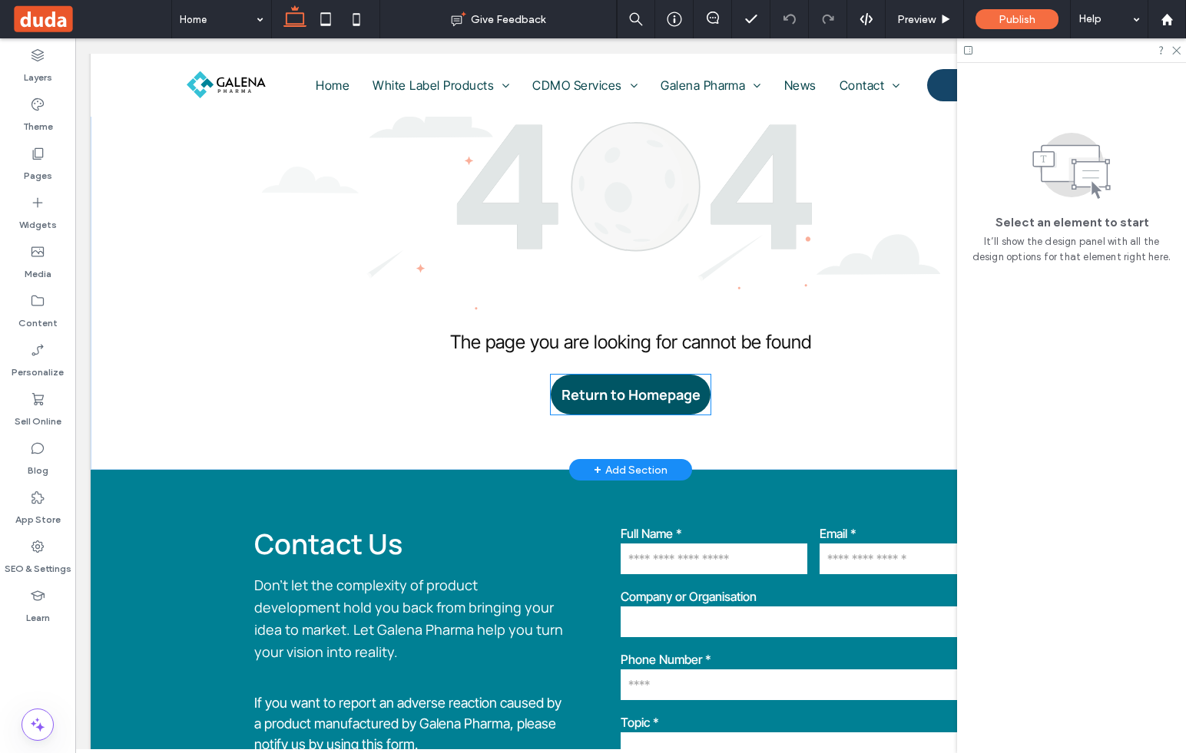
click at [601, 400] on span "Return to Homepage" at bounding box center [630, 395] width 139 height 34
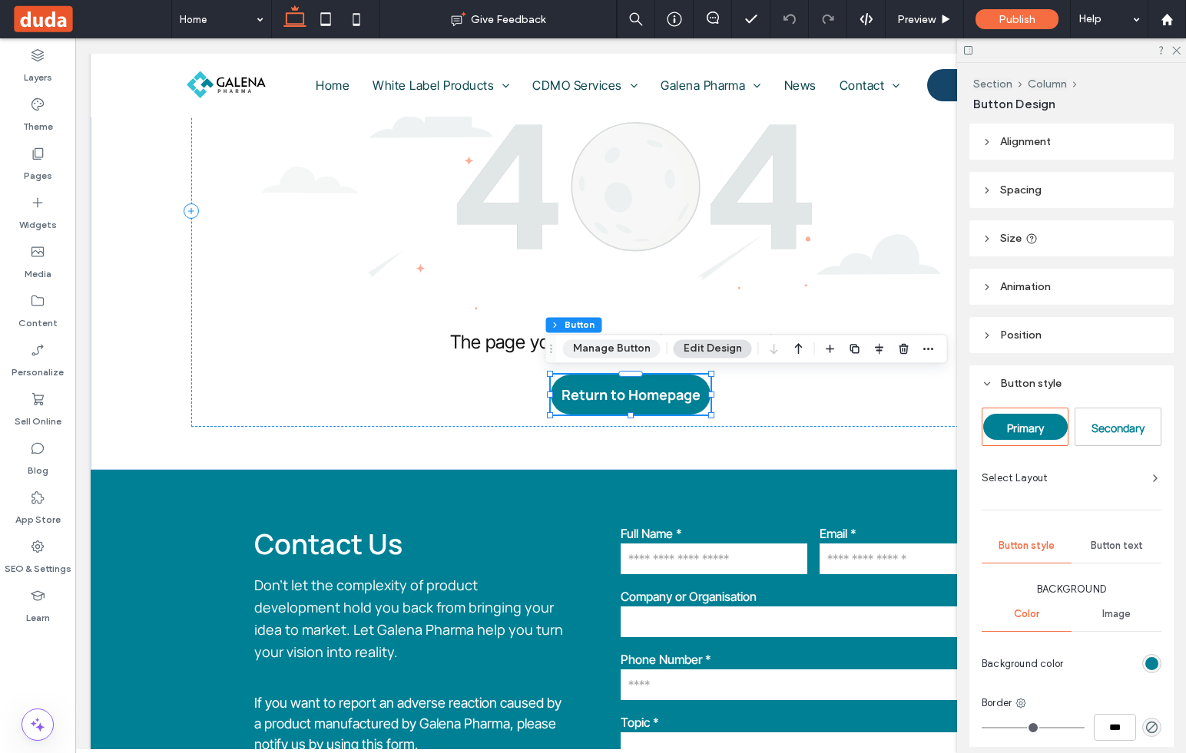
click at [608, 344] on button "Manage Button" at bounding box center [612, 348] width 98 height 18
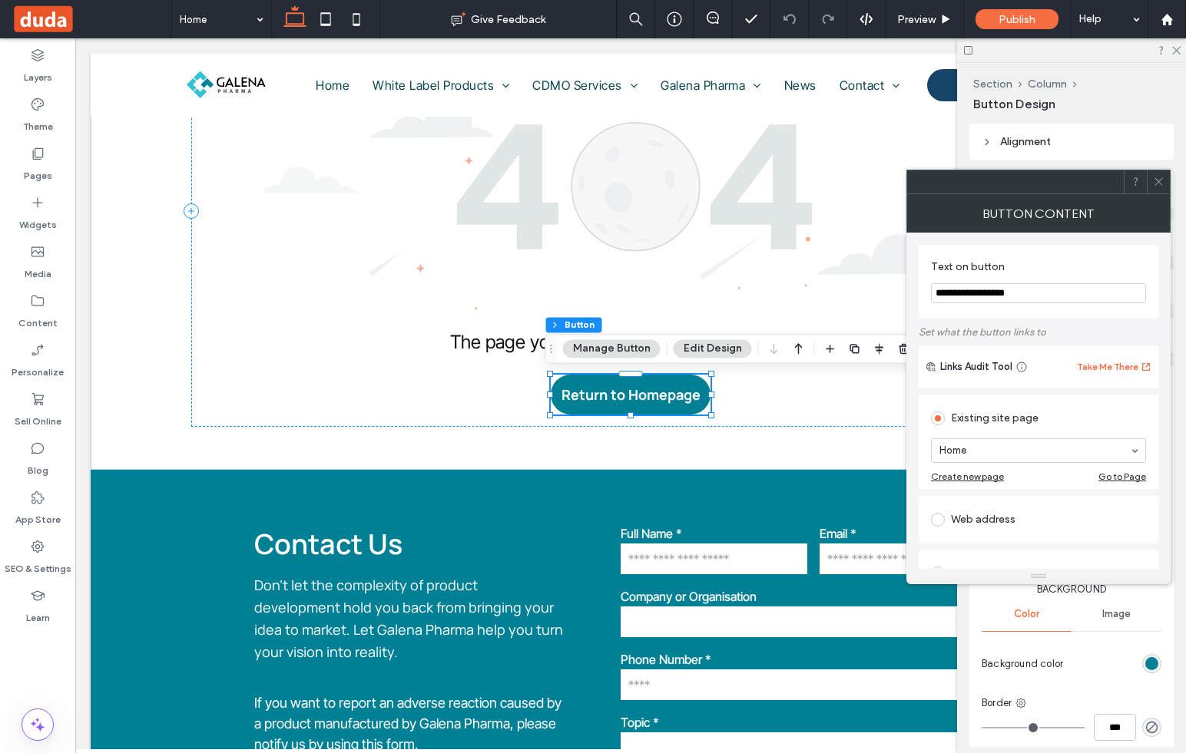
click at [1160, 184] on icon at bounding box center [1159, 182] width 12 height 12
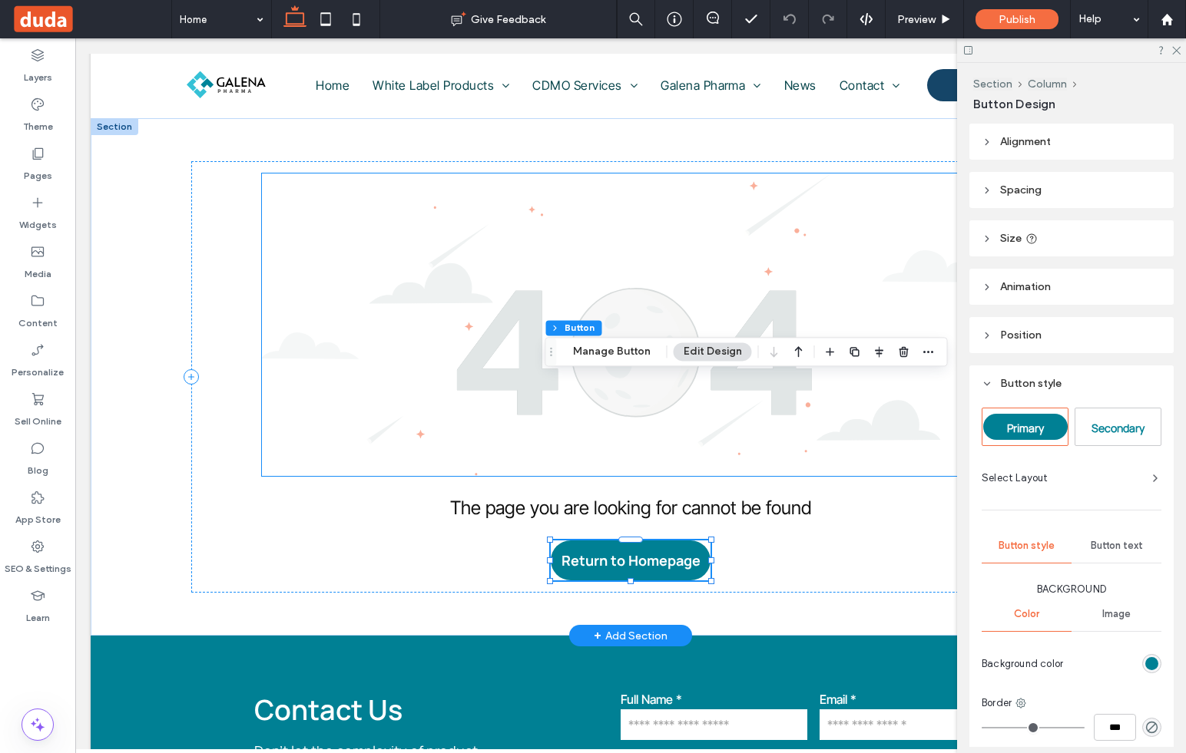
scroll to position [0, 0]
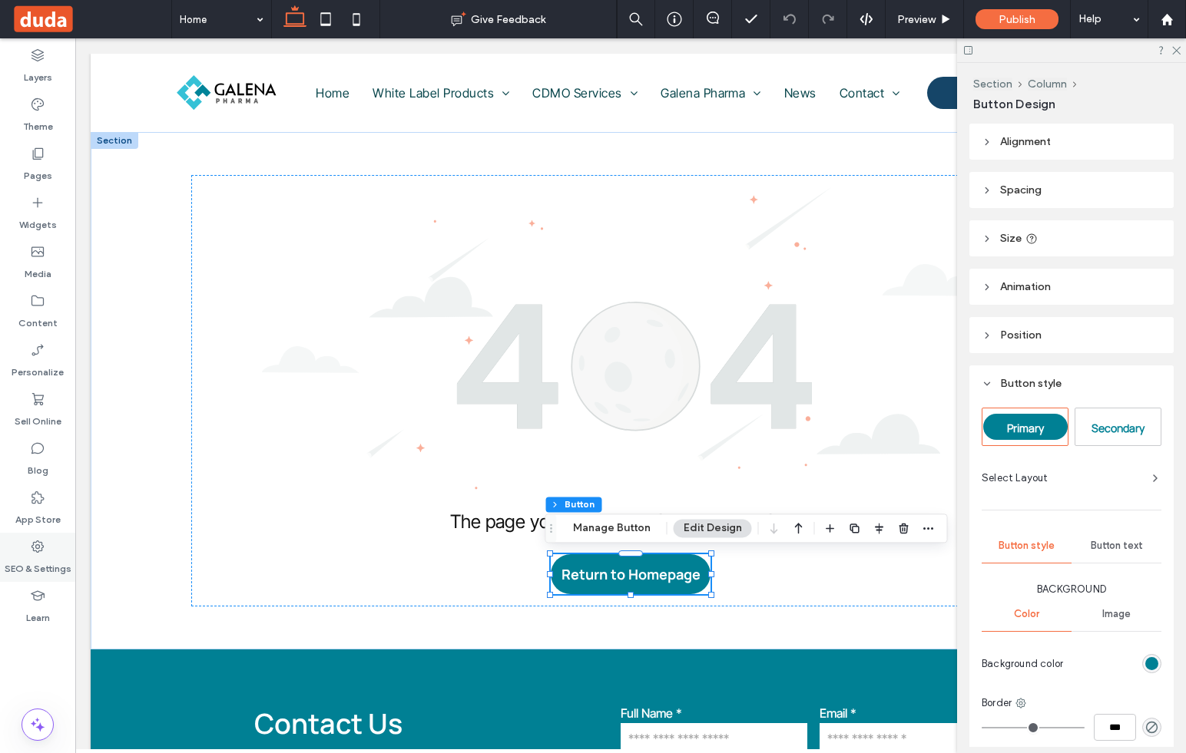
click at [45, 551] on icon at bounding box center [37, 546] width 15 height 15
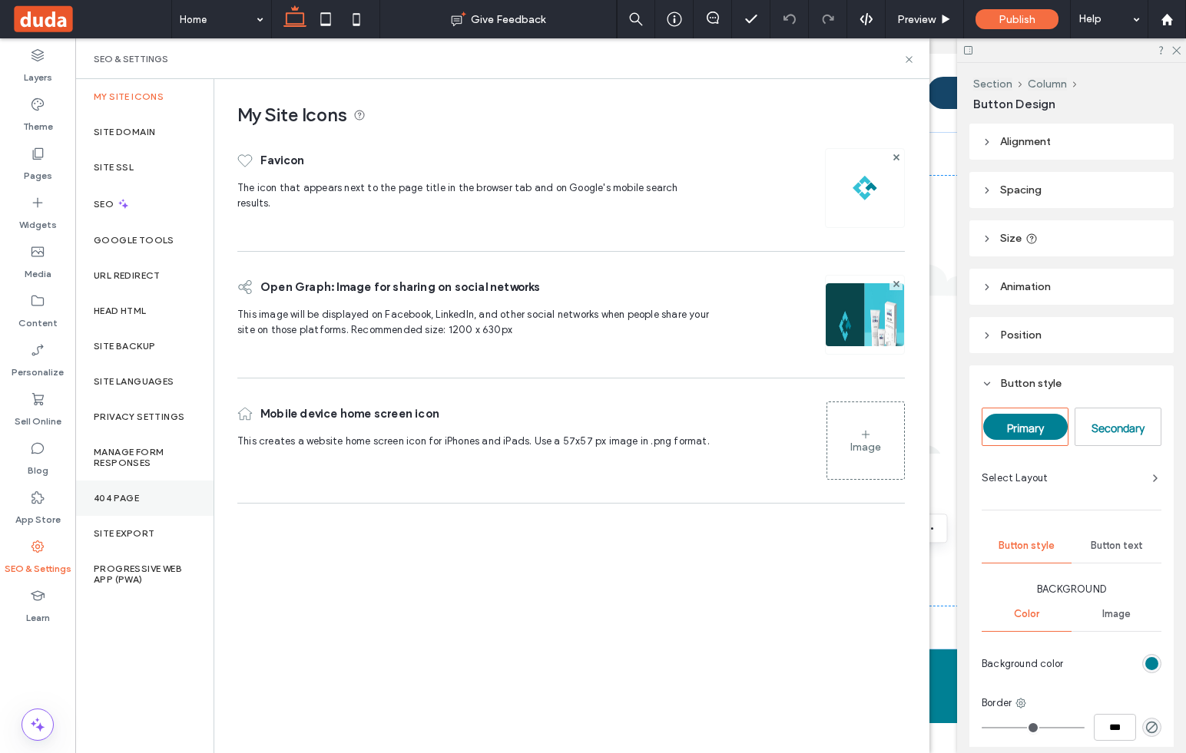
click at [124, 498] on label "404 Page" at bounding box center [116, 498] width 45 height 11
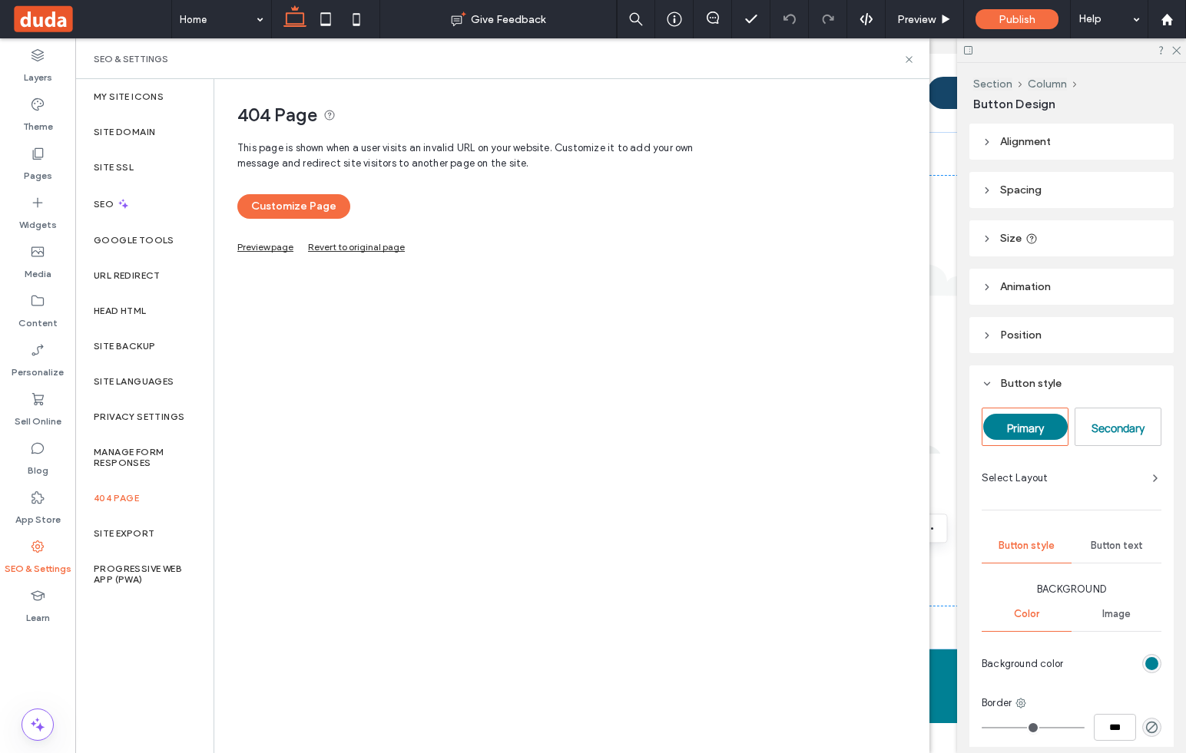
click at [274, 247] on link "Preview page" at bounding box center [265, 245] width 56 height 8
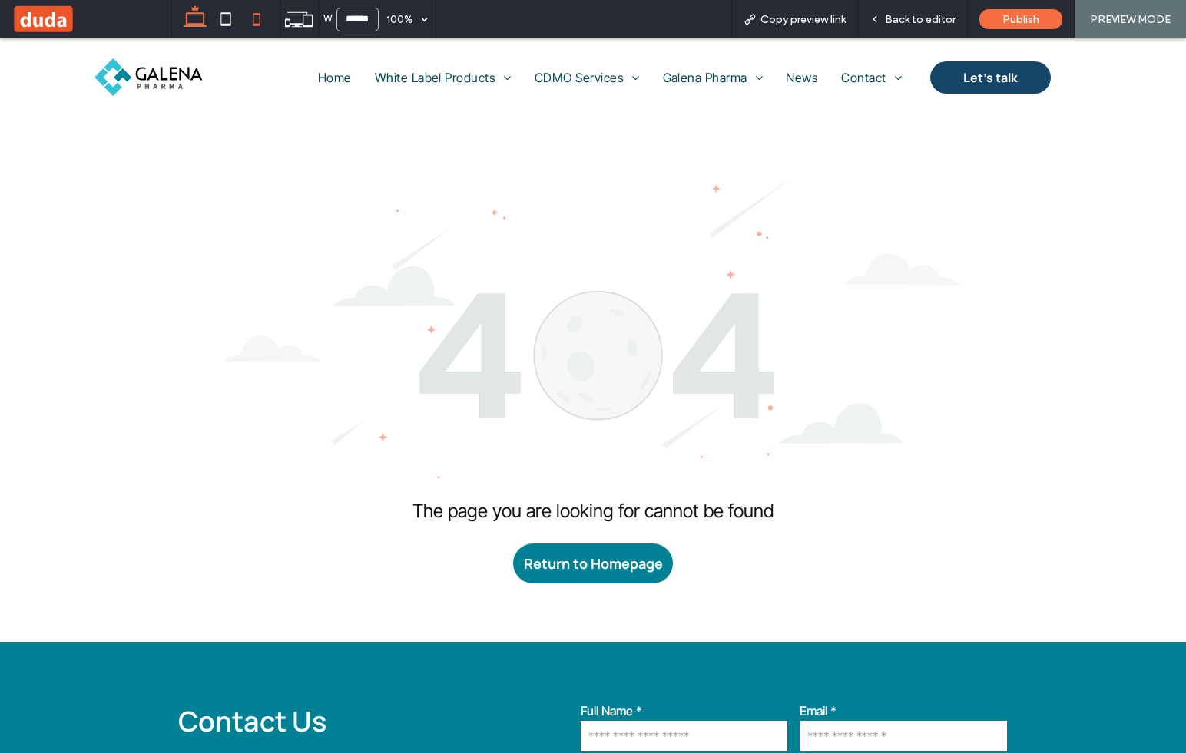
click at [258, 19] on icon at bounding box center [256, 19] width 31 height 31
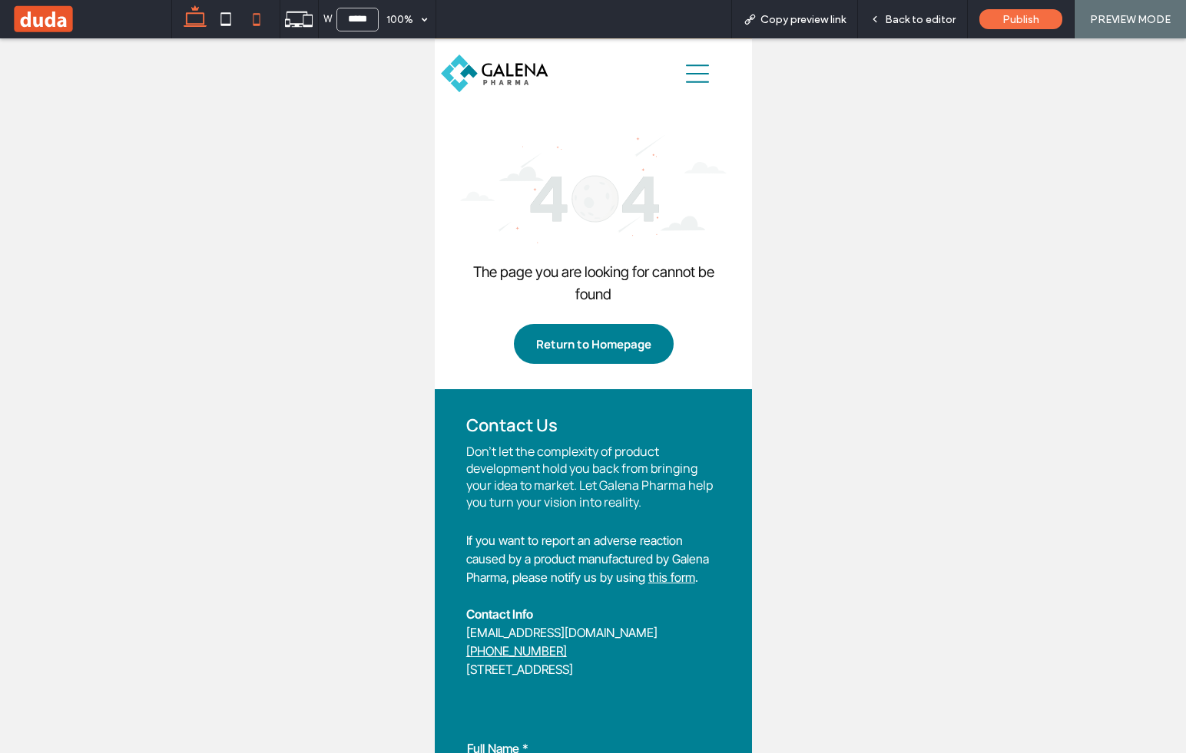
click at [197, 15] on icon at bounding box center [195, 19] width 31 height 31
type input "******"
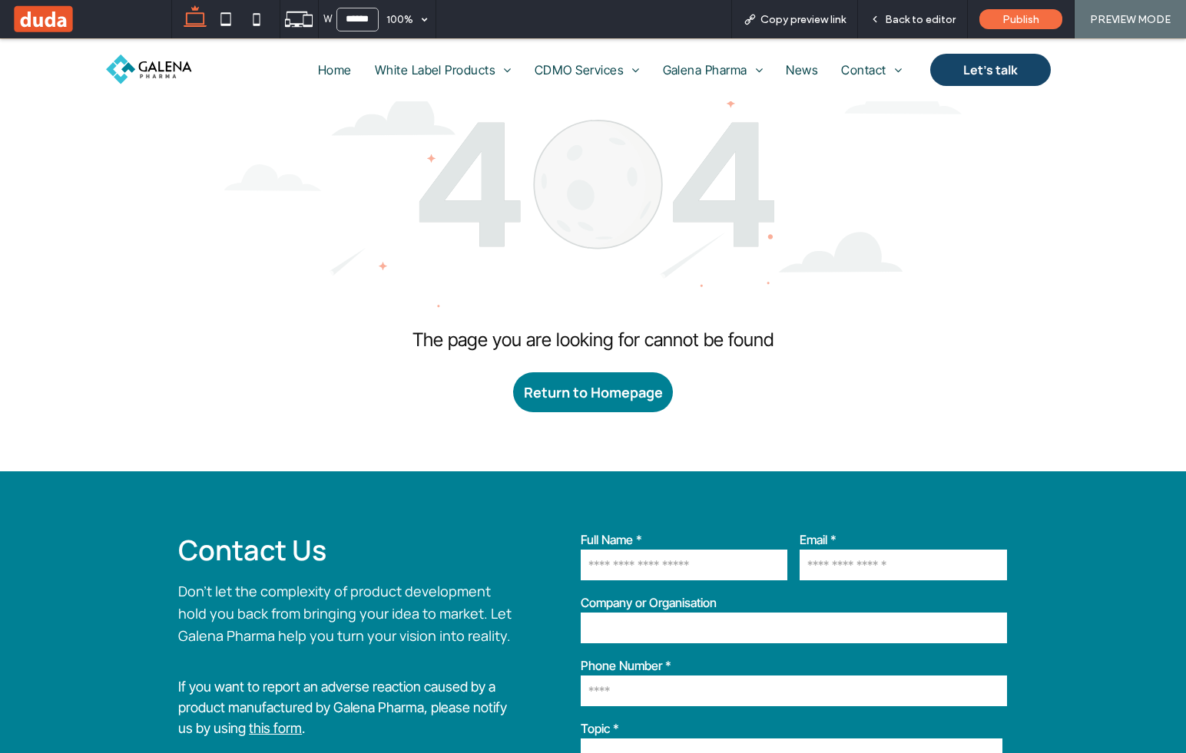
scroll to position [151, 0]
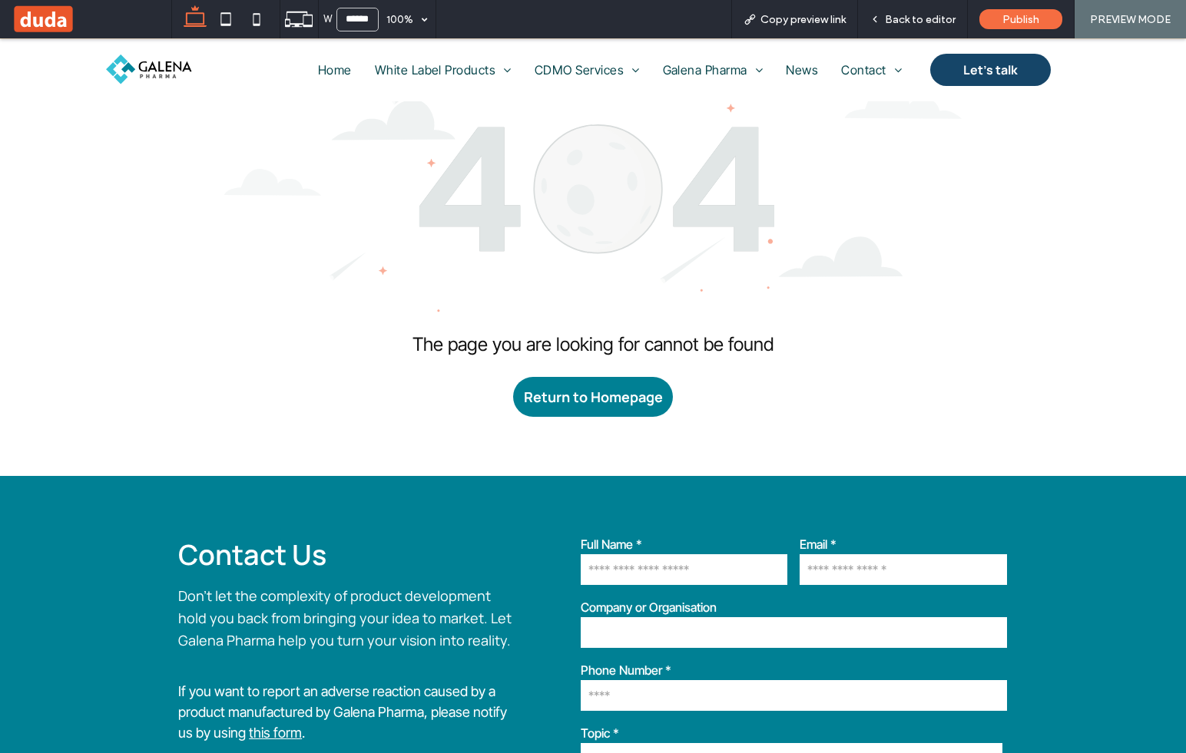
click at [49, 20] on span at bounding box center [92, 19] width 160 height 31
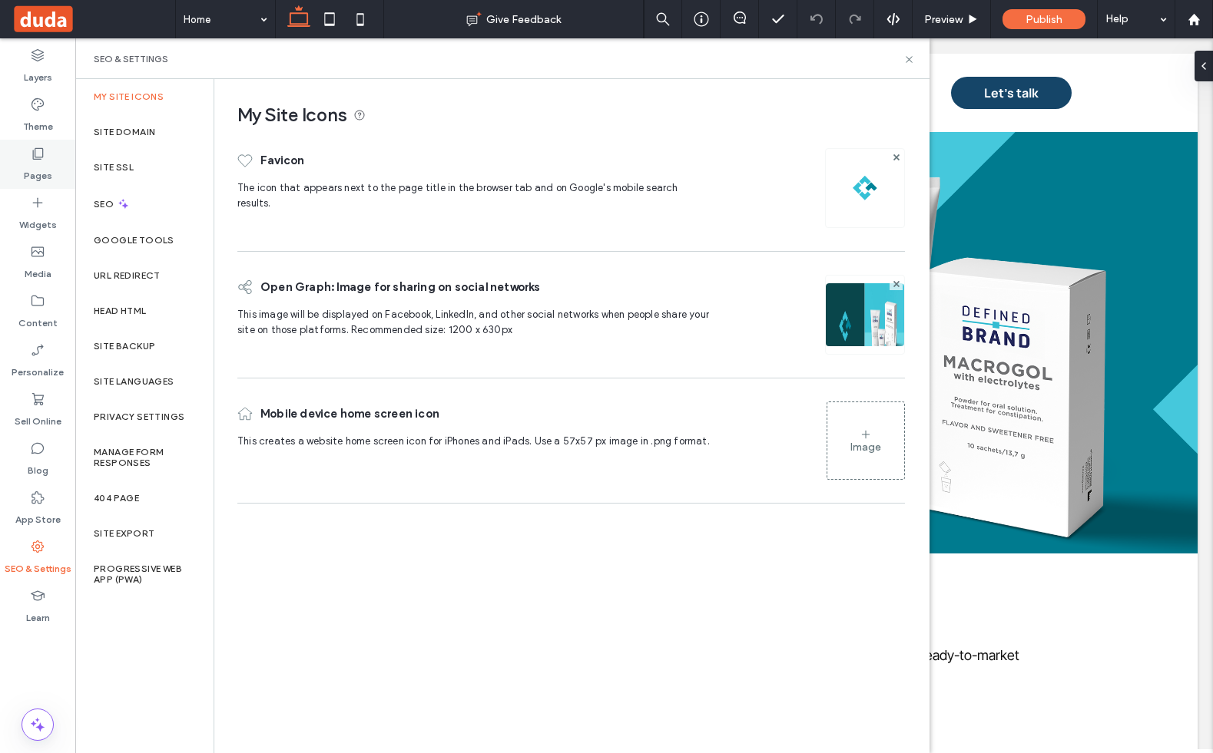
click at [48, 166] on label "Pages" at bounding box center [38, 172] width 28 height 22
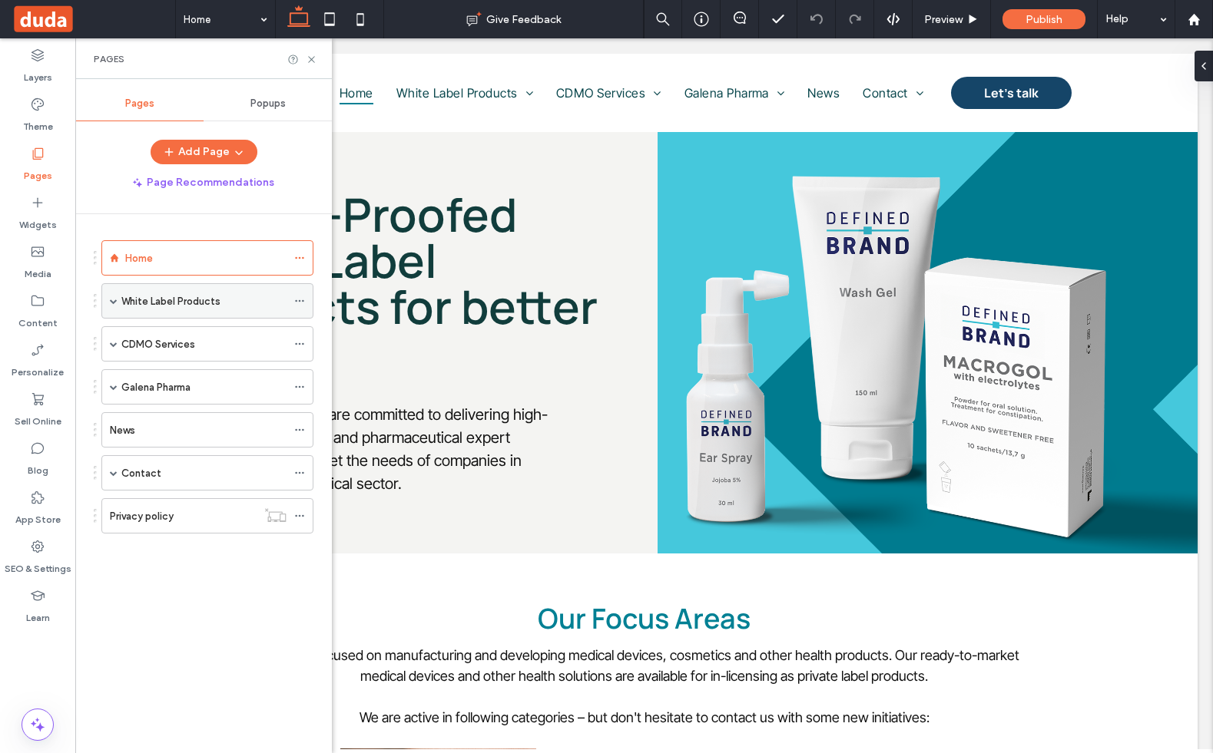
click at [108, 301] on div "White Label Products" at bounding box center [207, 300] width 212 height 35
click at [114, 300] on span at bounding box center [114, 301] width 8 height 8
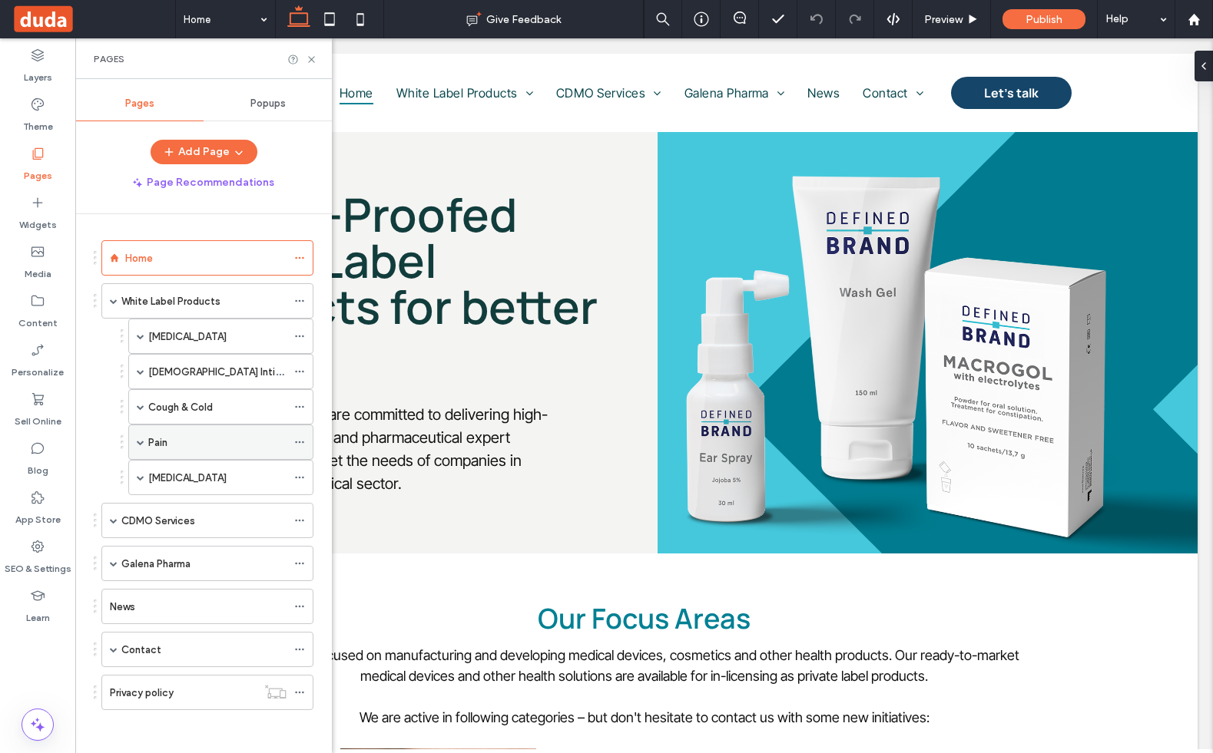
click at [198, 442] on div "Pain" at bounding box center [217, 443] width 138 height 16
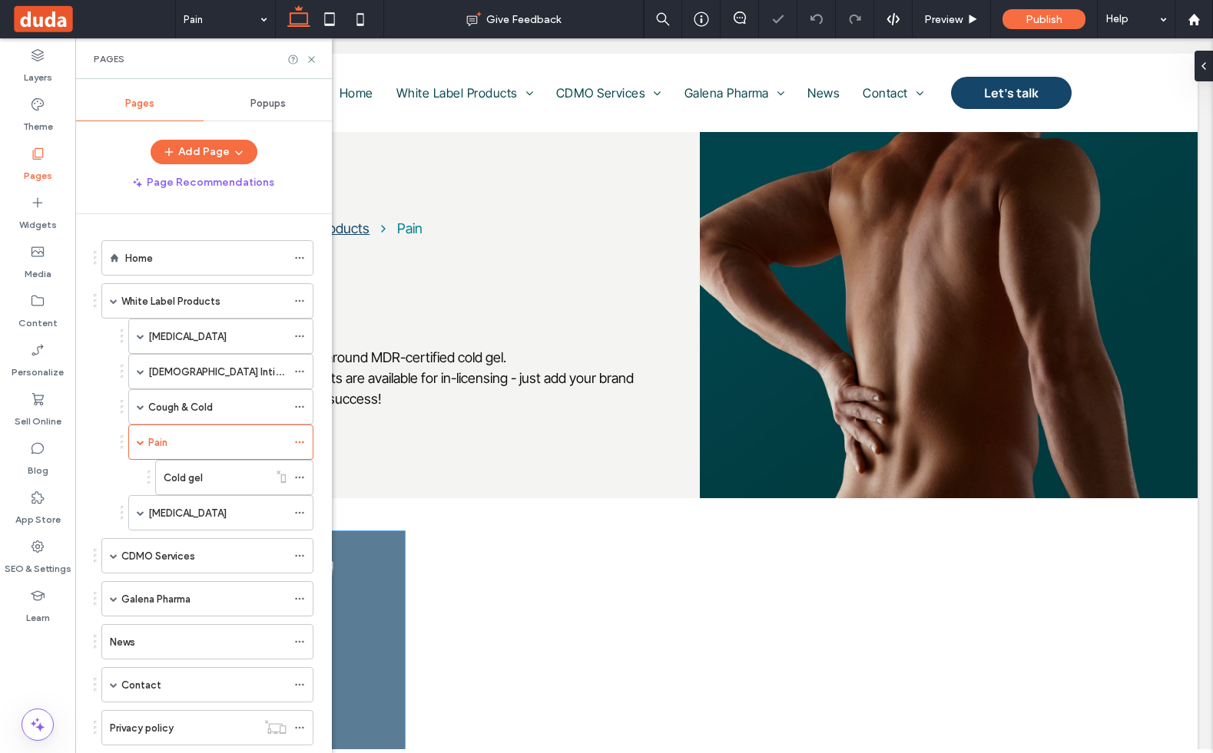
click at [389, 539] on div "Cold gel" at bounding box center [292, 687] width 226 height 313
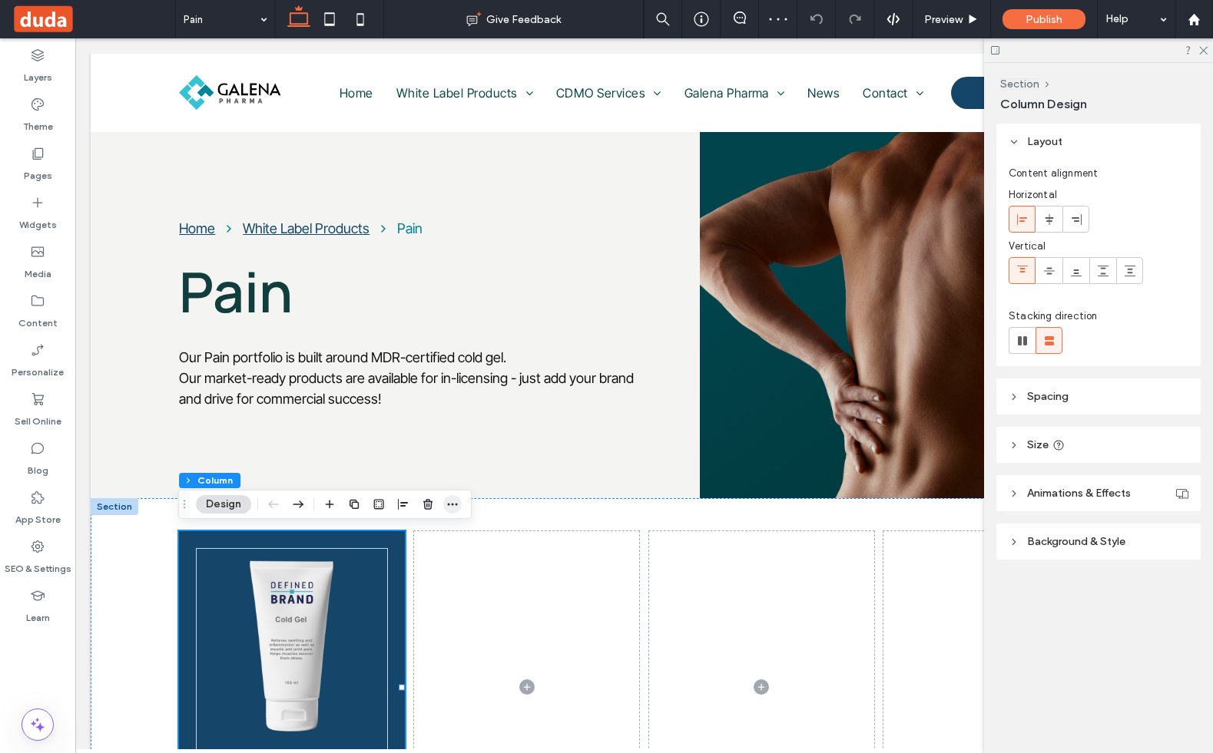
click at [459, 502] on span "button" at bounding box center [452, 504] width 18 height 18
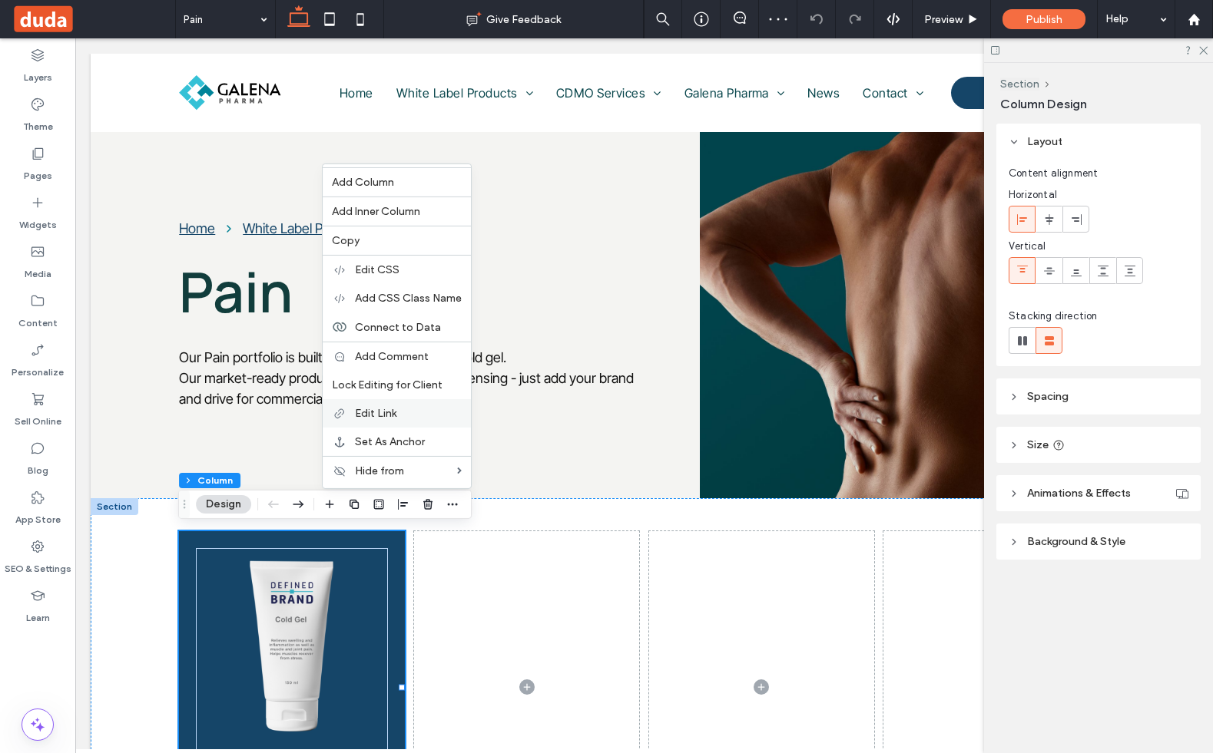
click at [409, 410] on label "Edit Link" at bounding box center [408, 413] width 107 height 13
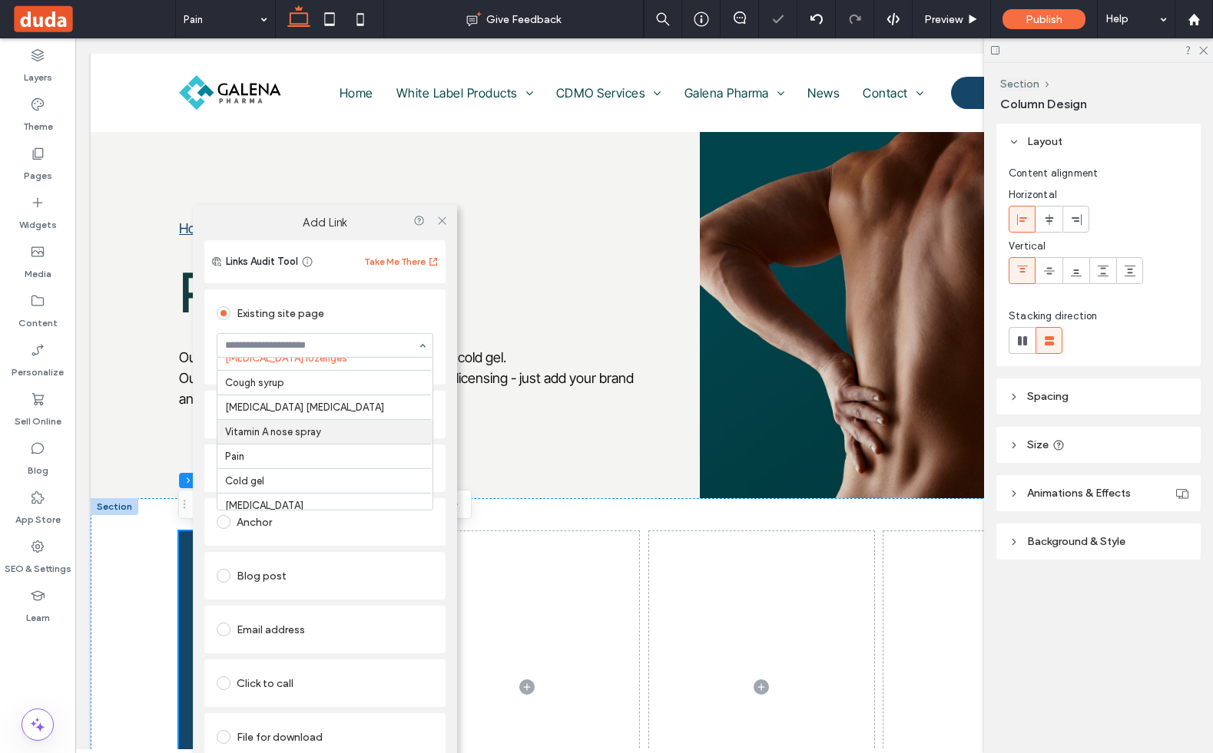
scroll to position [449, 0]
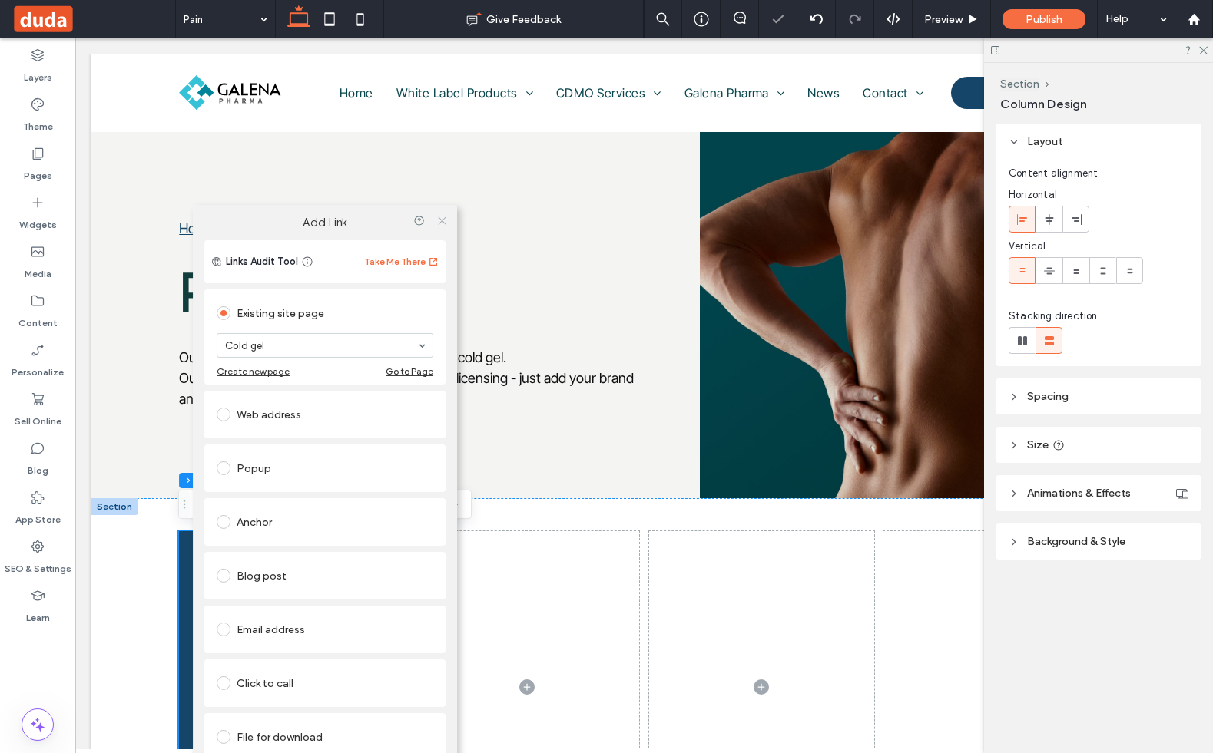
click at [440, 219] on use at bounding box center [442, 221] width 8 height 8
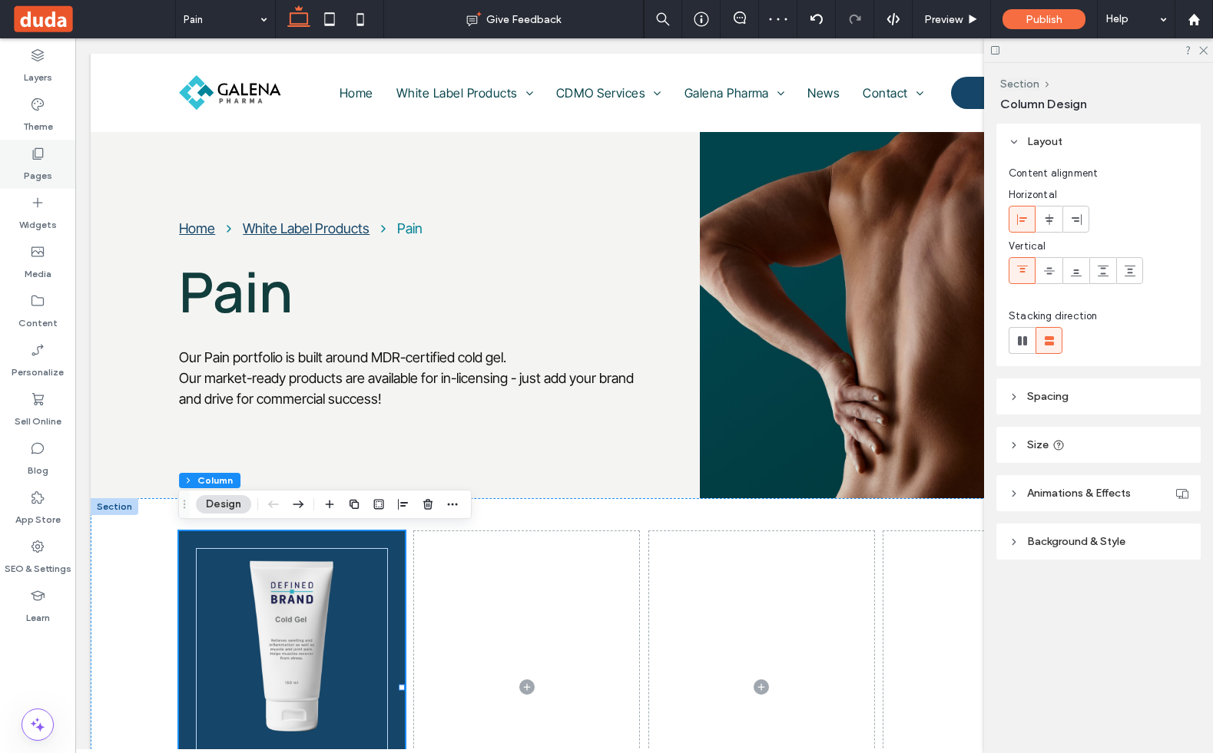
click at [51, 173] on div "Pages" at bounding box center [37, 164] width 75 height 49
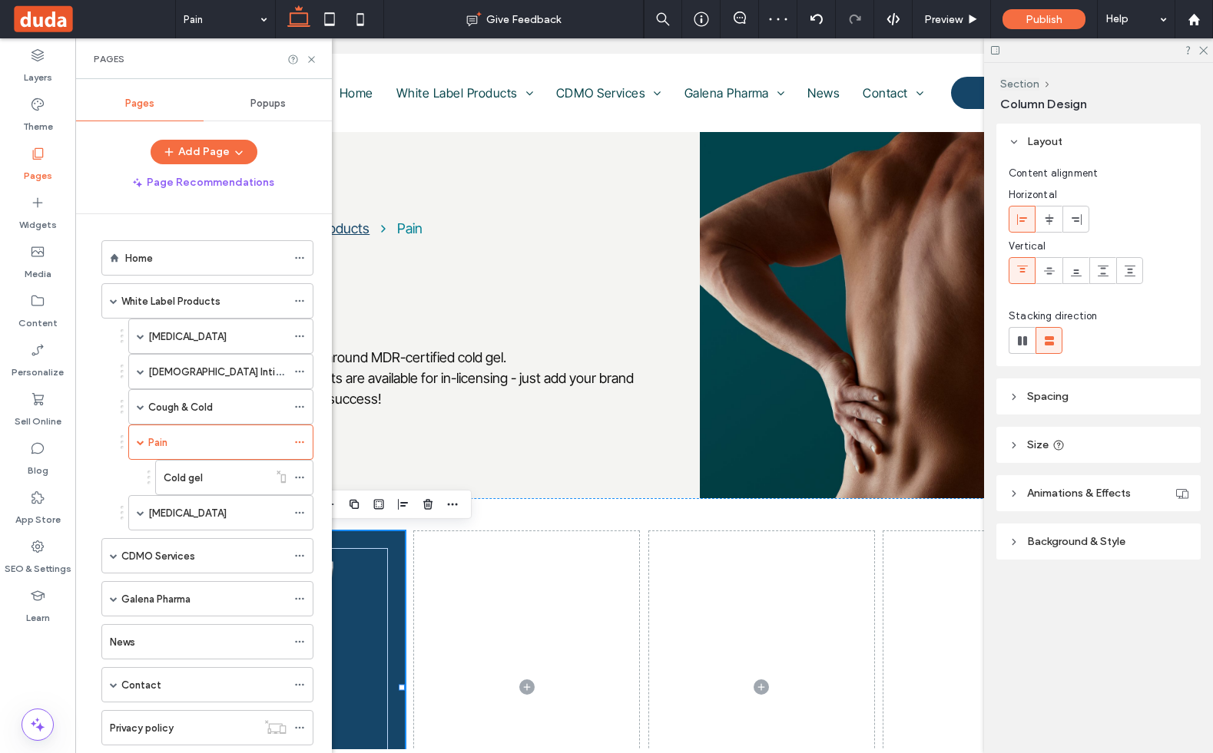
click at [51, 173] on div "Pages" at bounding box center [37, 164] width 75 height 49
